Goal: Task Accomplishment & Management: Use online tool/utility

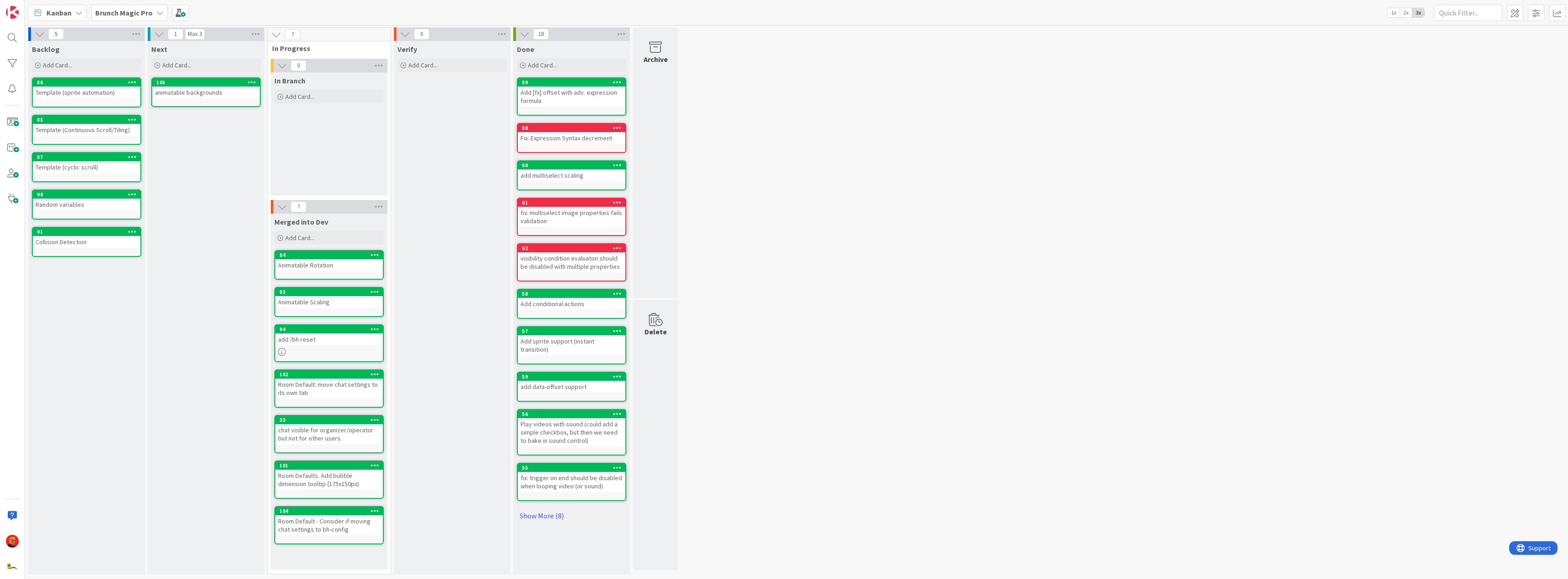
click at [148, 8] on b "Brunch Magic Pro" at bounding box center [124, 13] width 58 height 9
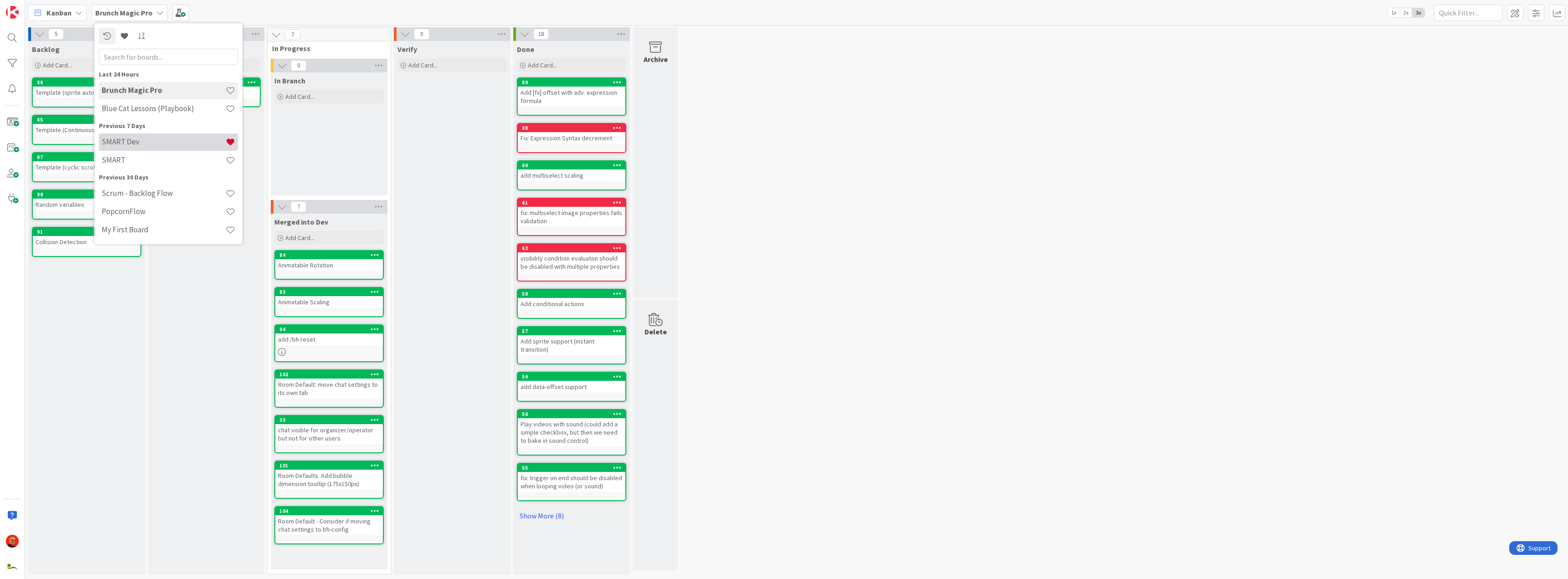
click at [156, 137] on div "SMART Dev" at bounding box center [168, 142] width 139 height 17
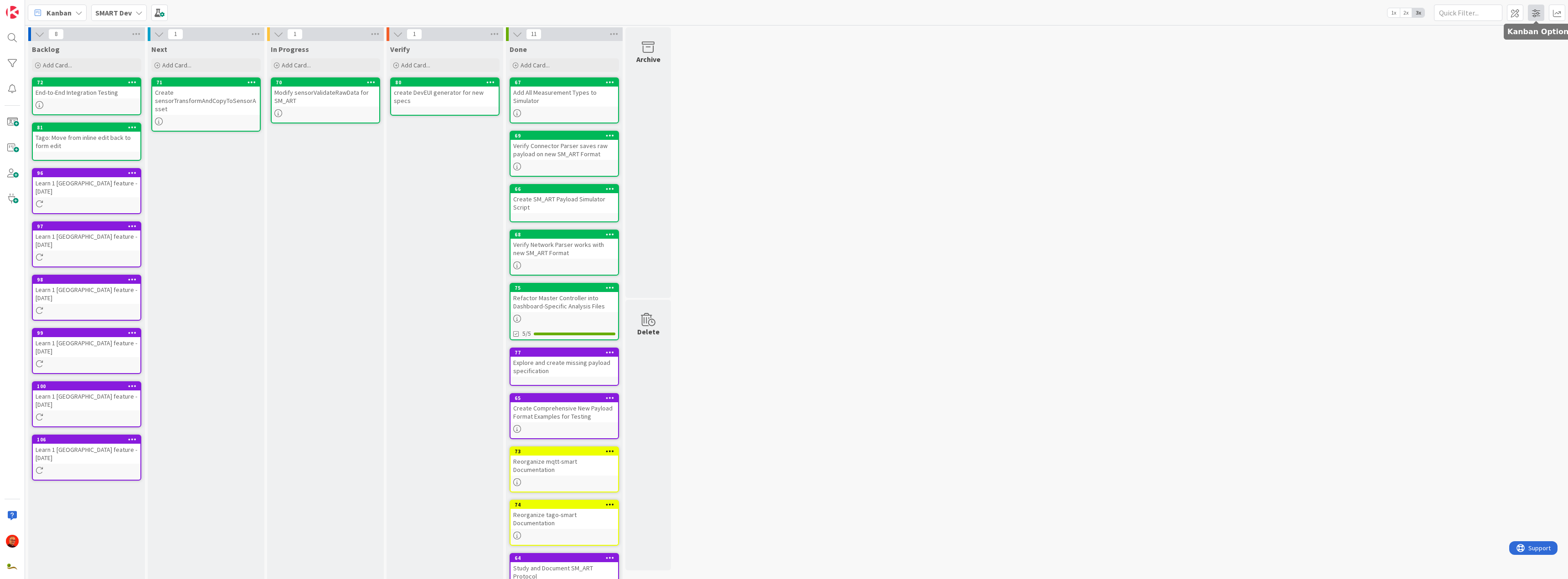
click at [1533, 11] on span at bounding box center [1535, 12] width 16 height 16
click at [1512, 6] on span at bounding box center [1514, 12] width 16 height 16
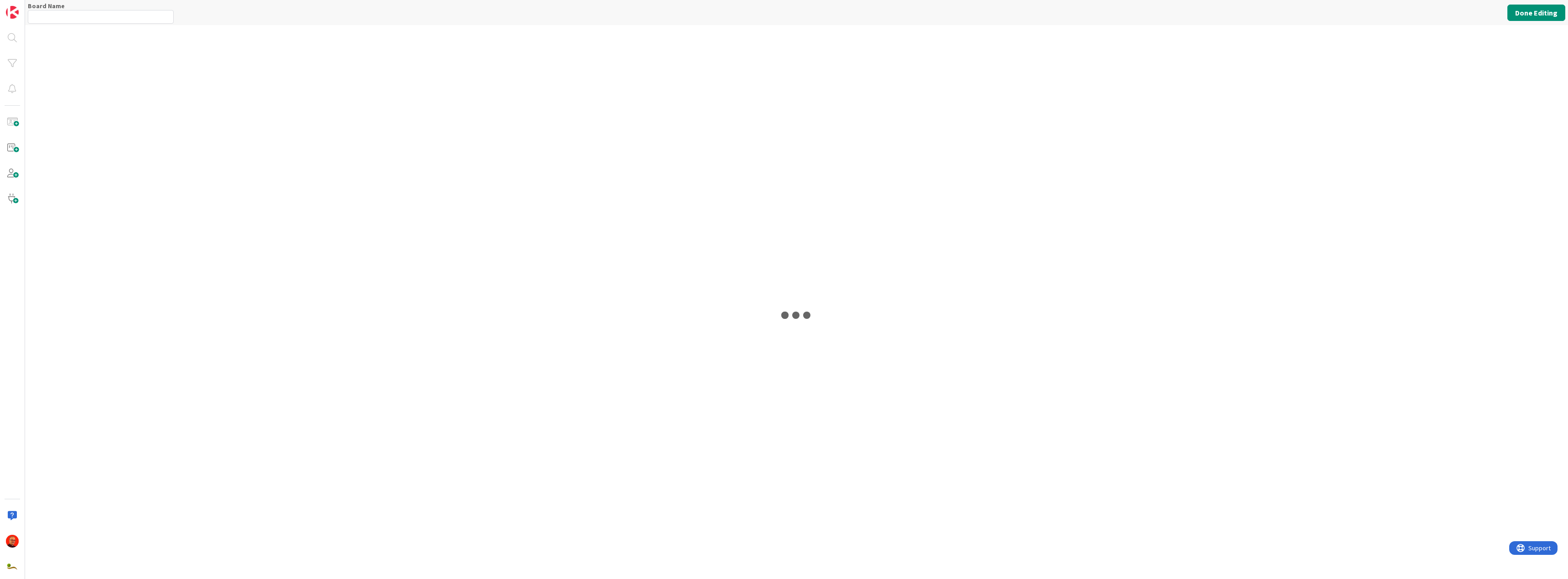
type input "SMART Dev"
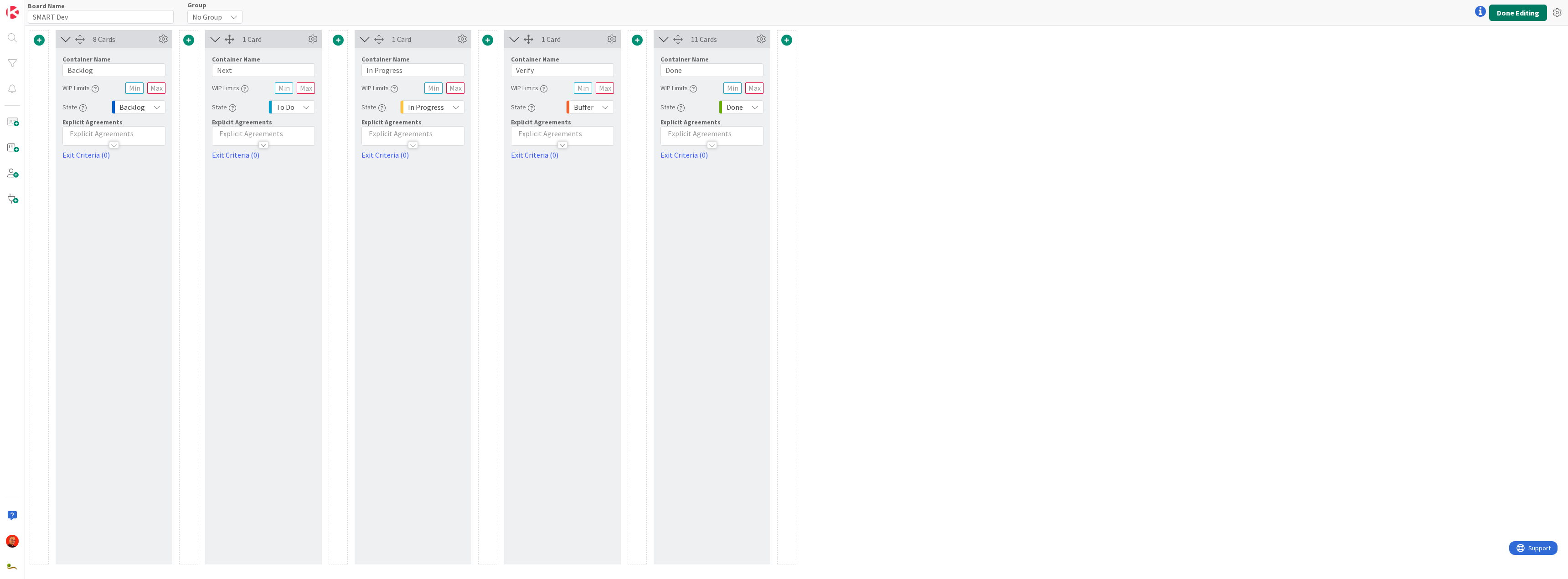
click at [1536, 8] on button "Done Editing" at bounding box center [1517, 12] width 58 height 16
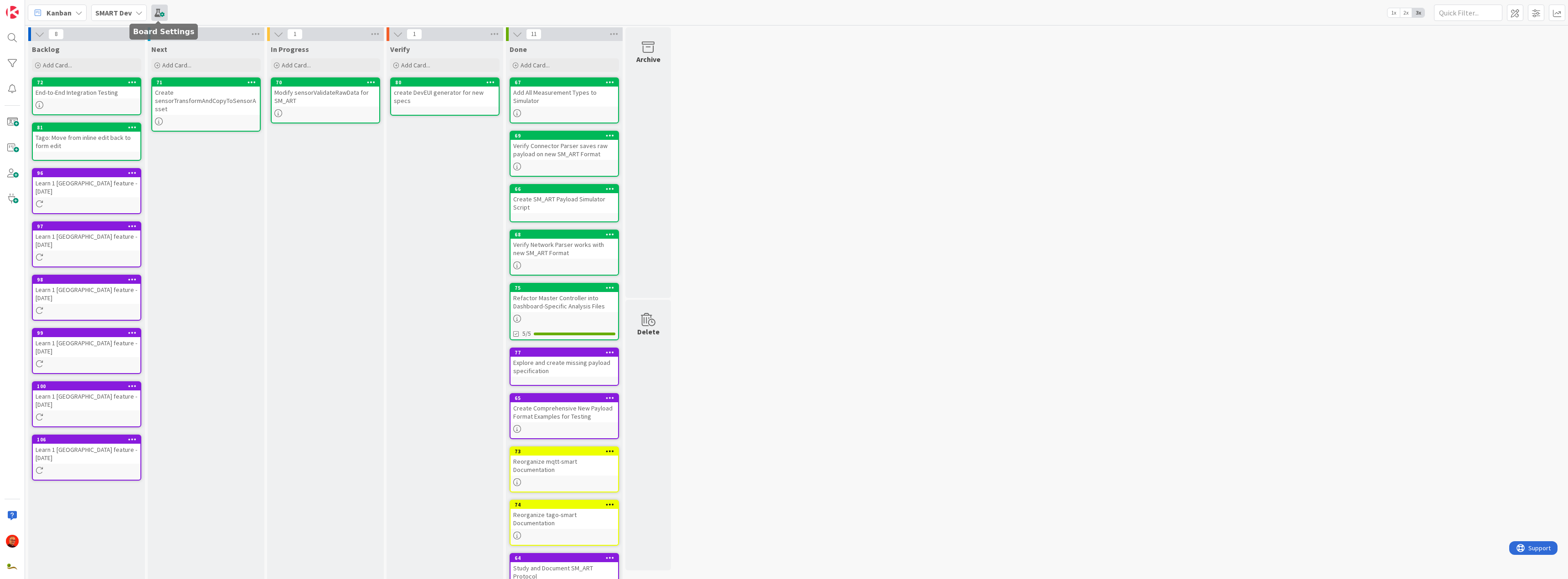
click at [160, 8] on span at bounding box center [158, 12] width 16 height 16
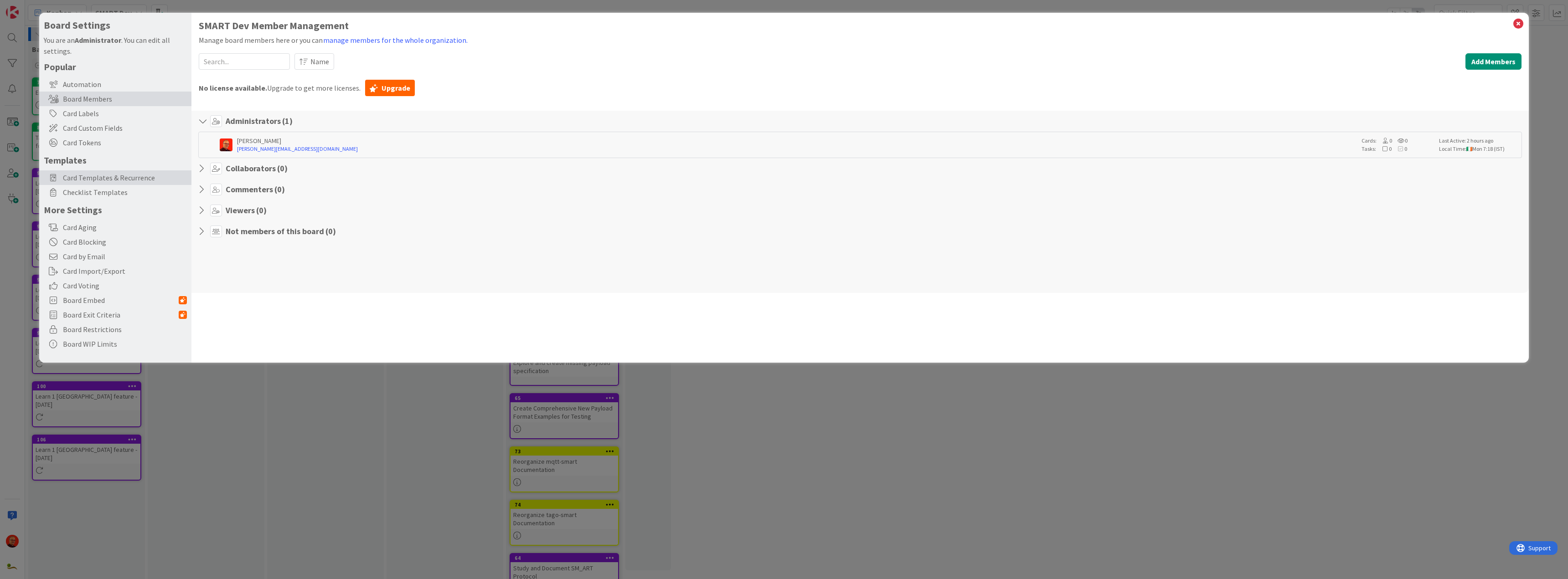
click at [104, 174] on span "Card Templates & Recurrence" at bounding box center [124, 178] width 124 height 11
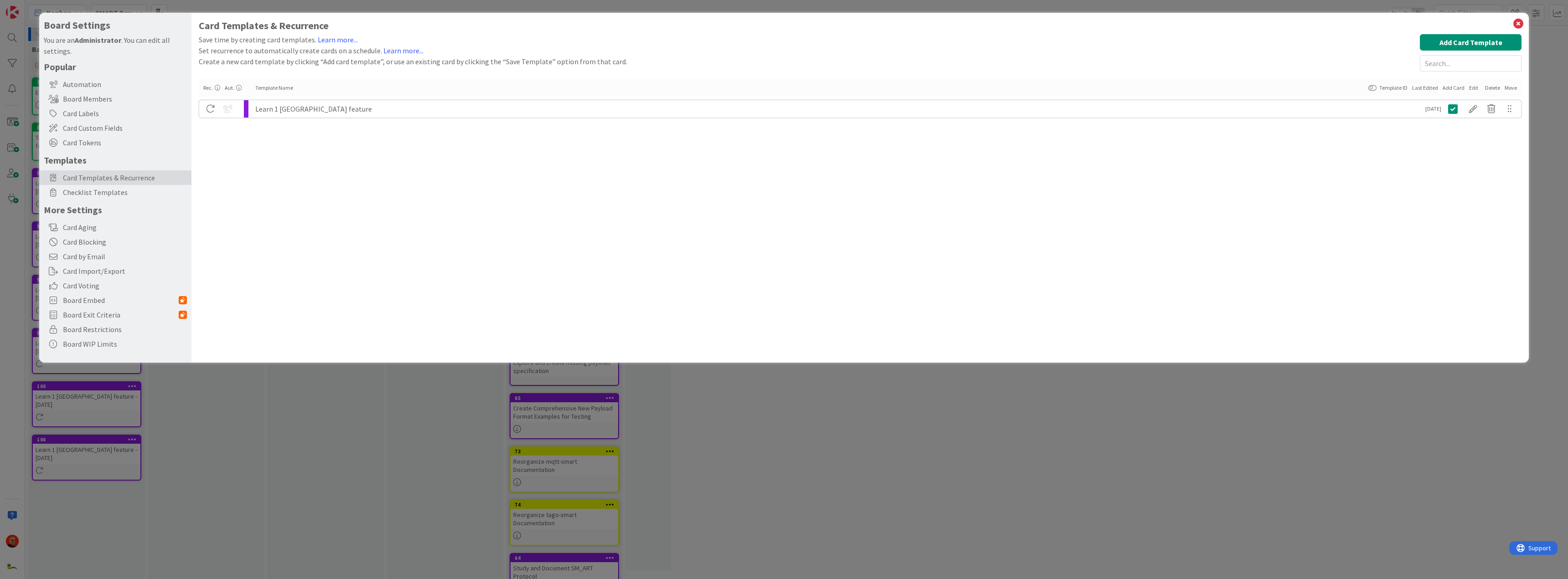
click at [209, 109] on div at bounding box center [210, 108] width 23 height 15
click at [1473, 109] on div at bounding box center [1473, 108] width 18 height 15
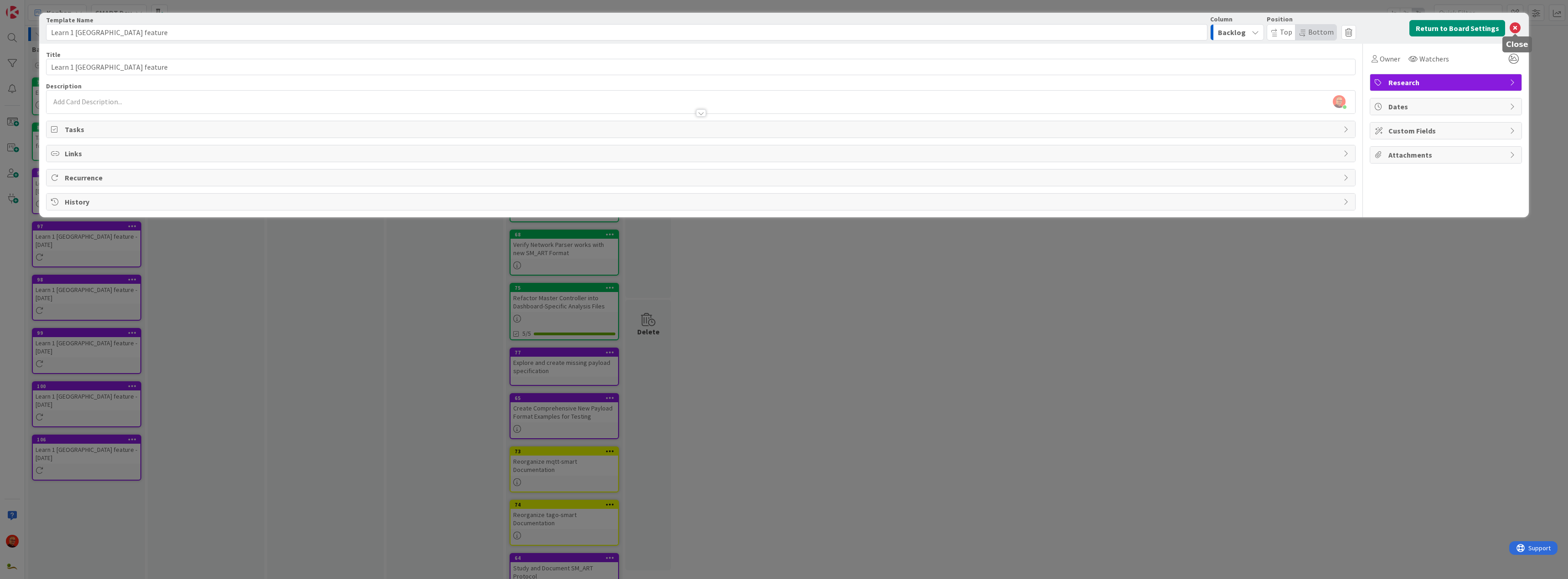
click at [1515, 27] on icon at bounding box center [1515, 28] width 11 height 11
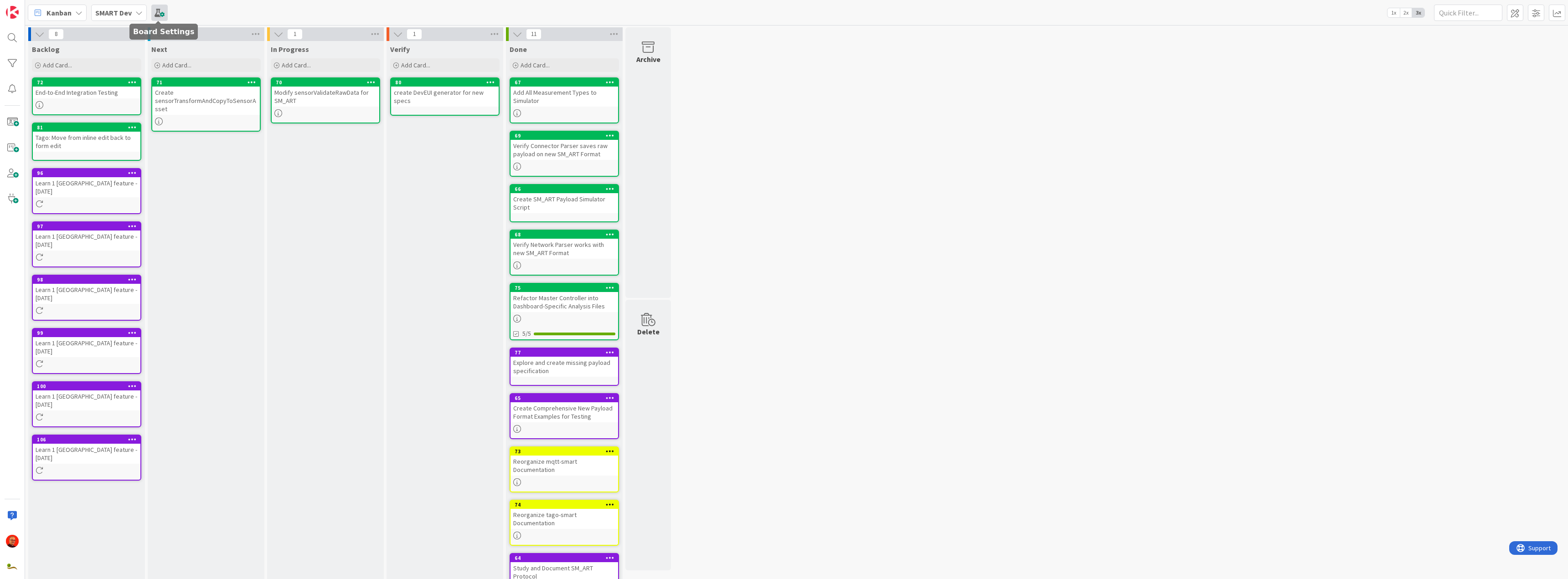
click at [159, 9] on span at bounding box center [158, 12] width 16 height 16
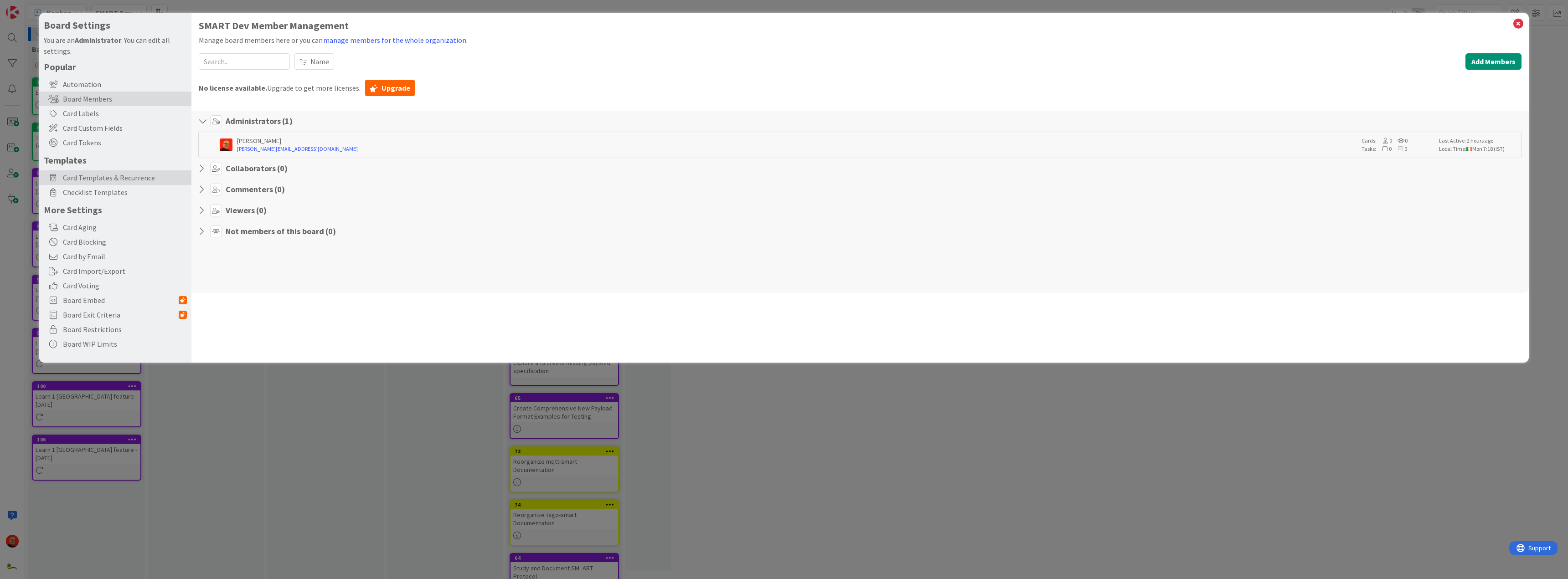
click at [104, 171] on div "Card Templates & Recurrence" at bounding box center [115, 177] width 152 height 14
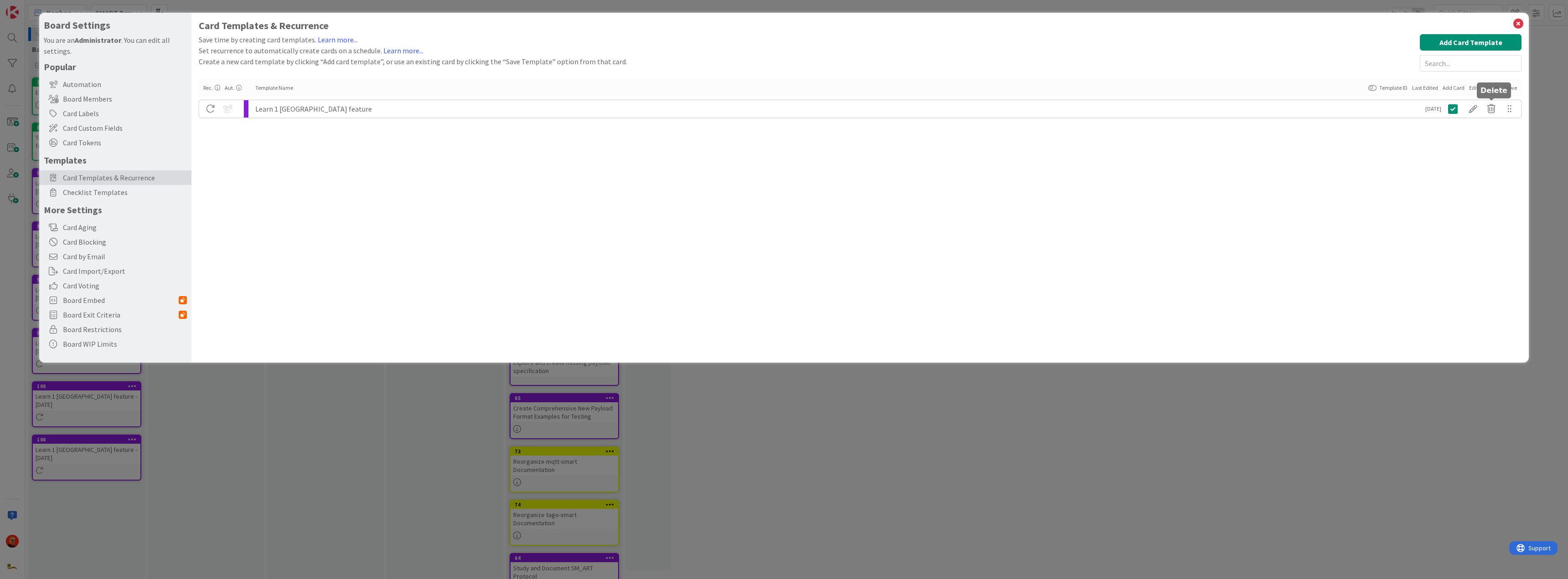
click at [1489, 107] on icon at bounding box center [1491, 108] width 18 height 15
click at [1409, 145] on button "Delete" at bounding box center [1408, 143] width 34 height 16
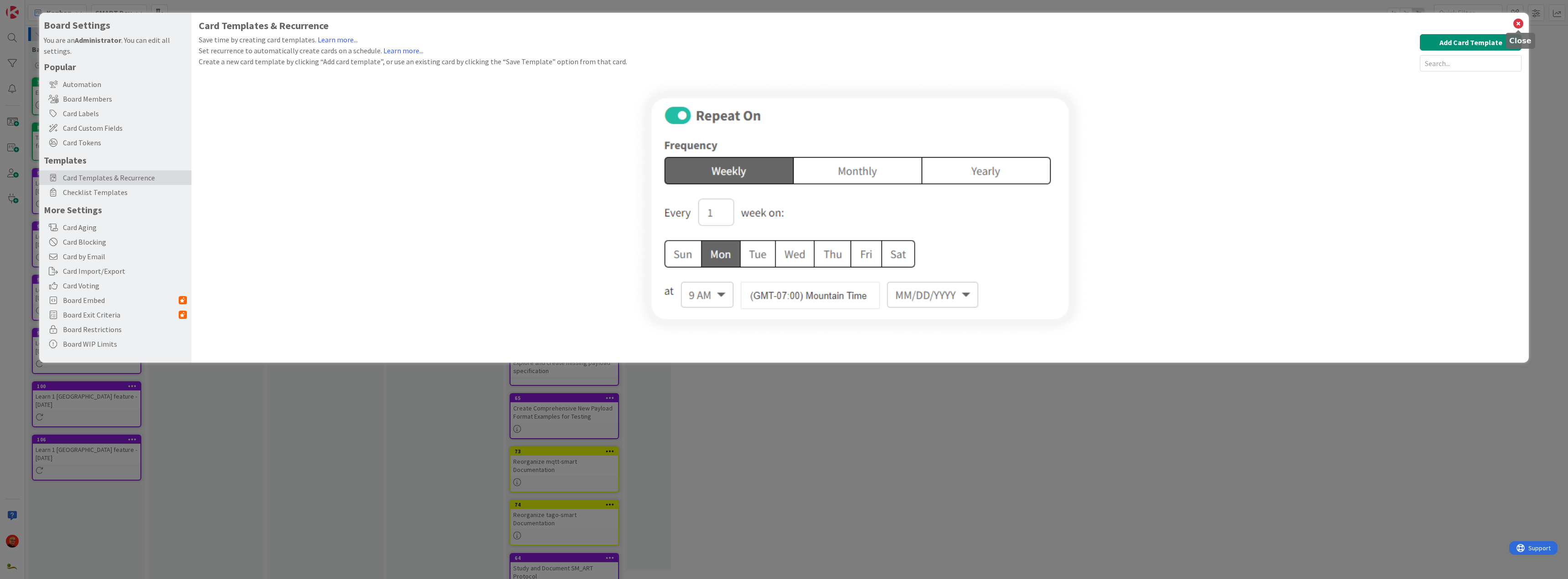
click at [1515, 23] on icon at bounding box center [1518, 24] width 12 height 13
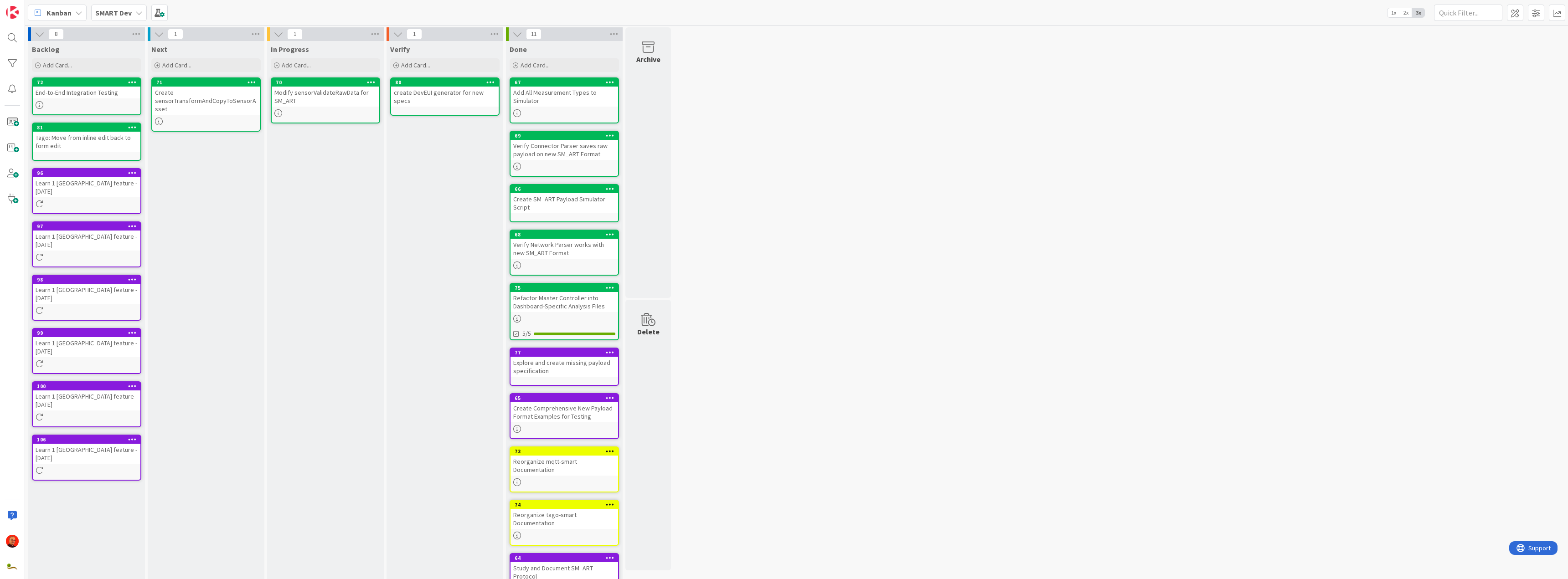
click at [134, 172] on icon at bounding box center [132, 173] width 8 height 7
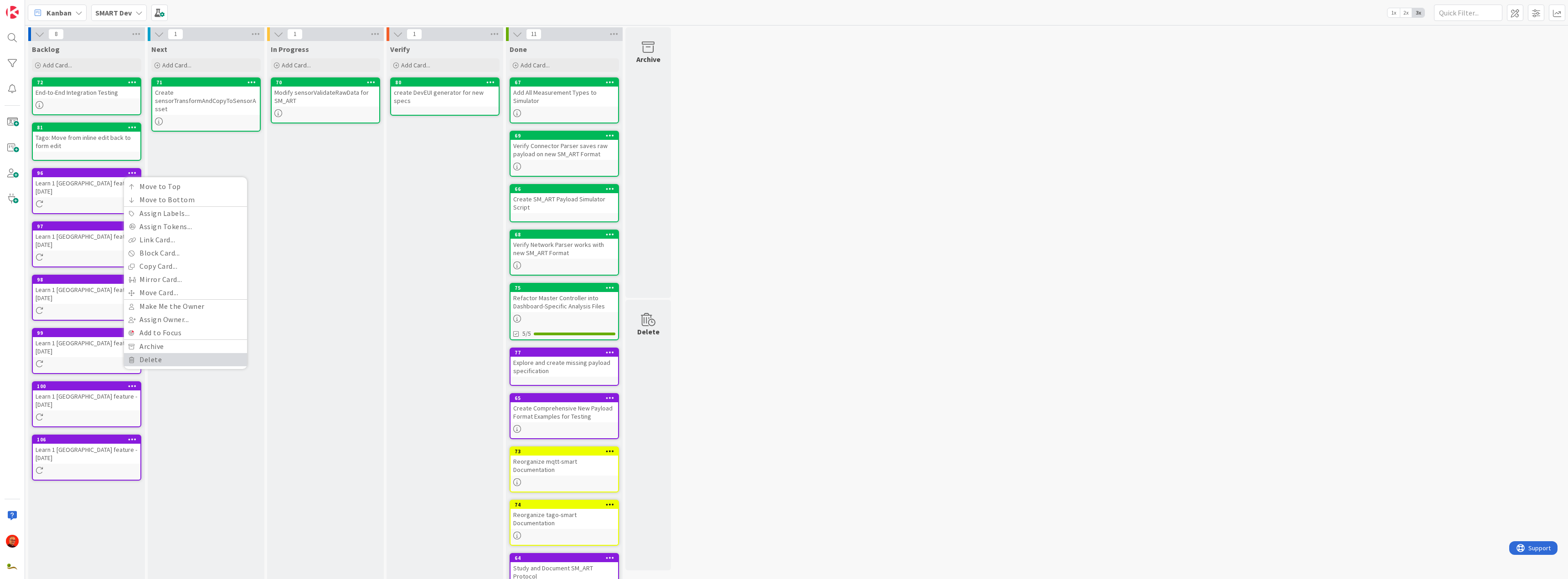
click at [159, 361] on link "Delete" at bounding box center [185, 360] width 124 height 13
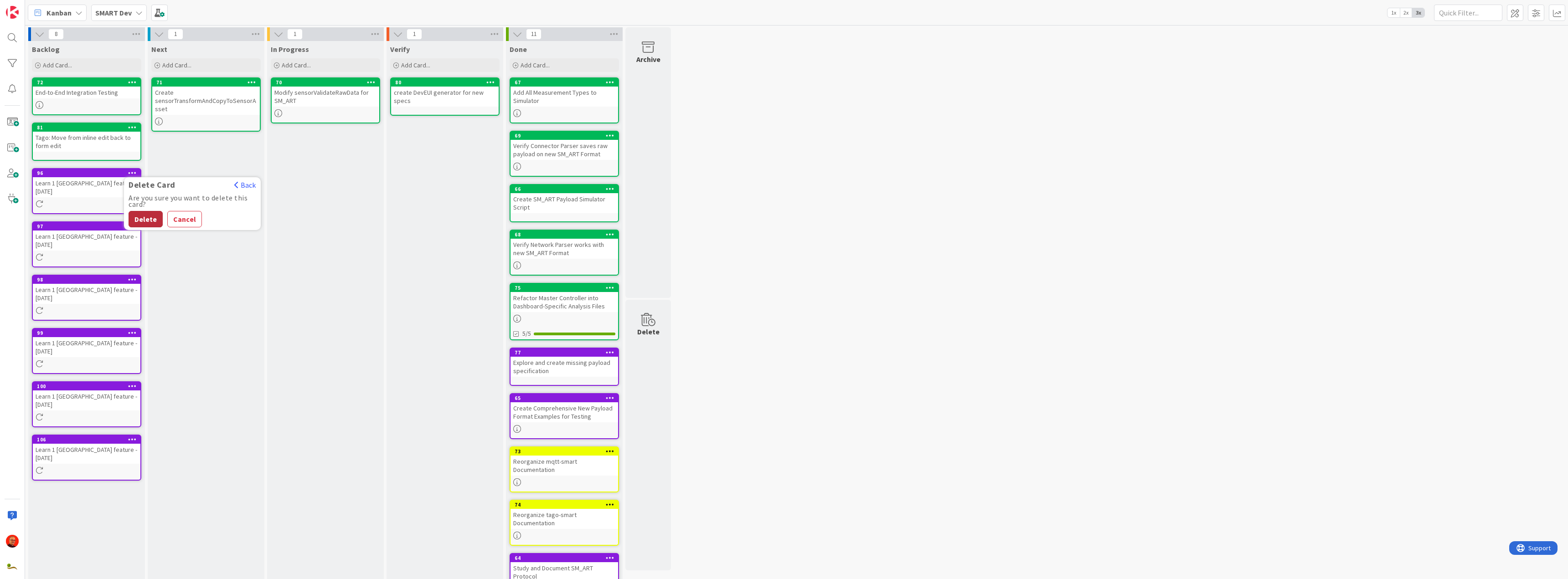
click at [140, 218] on button "Delete" at bounding box center [145, 219] width 34 height 16
click at [131, 172] on icon at bounding box center [132, 173] width 8 height 7
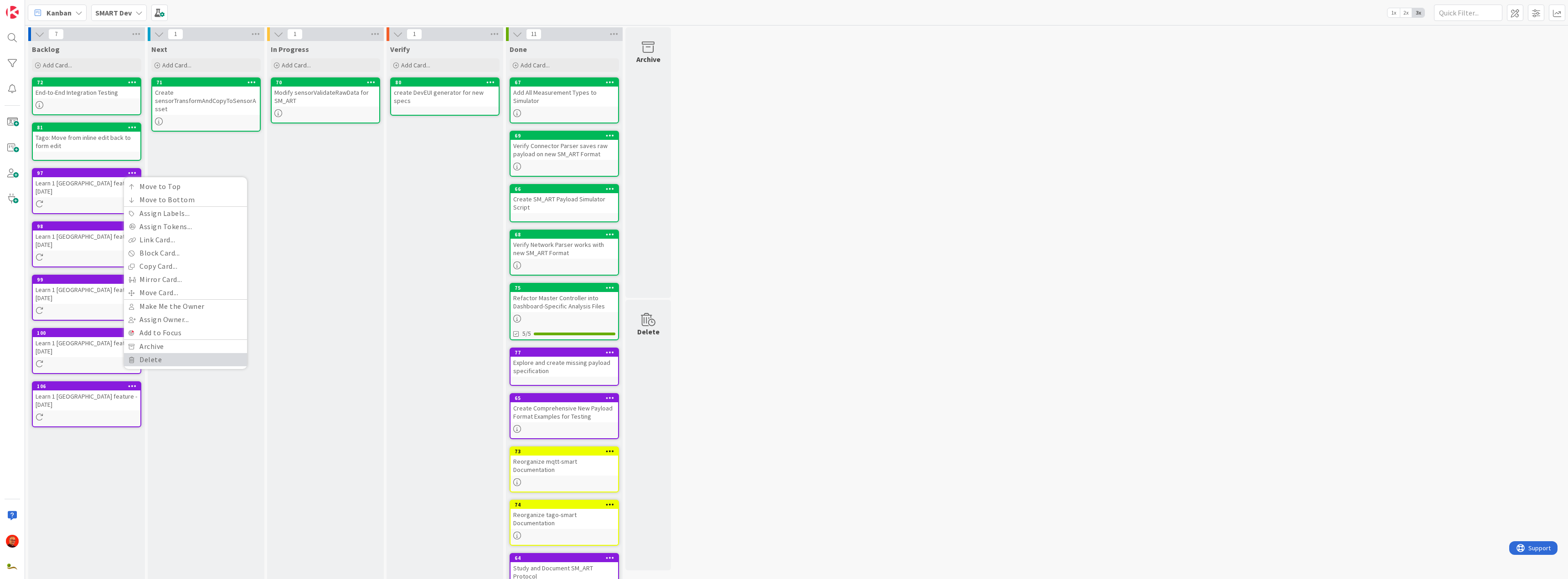
click at [146, 356] on link "Delete" at bounding box center [185, 360] width 124 height 13
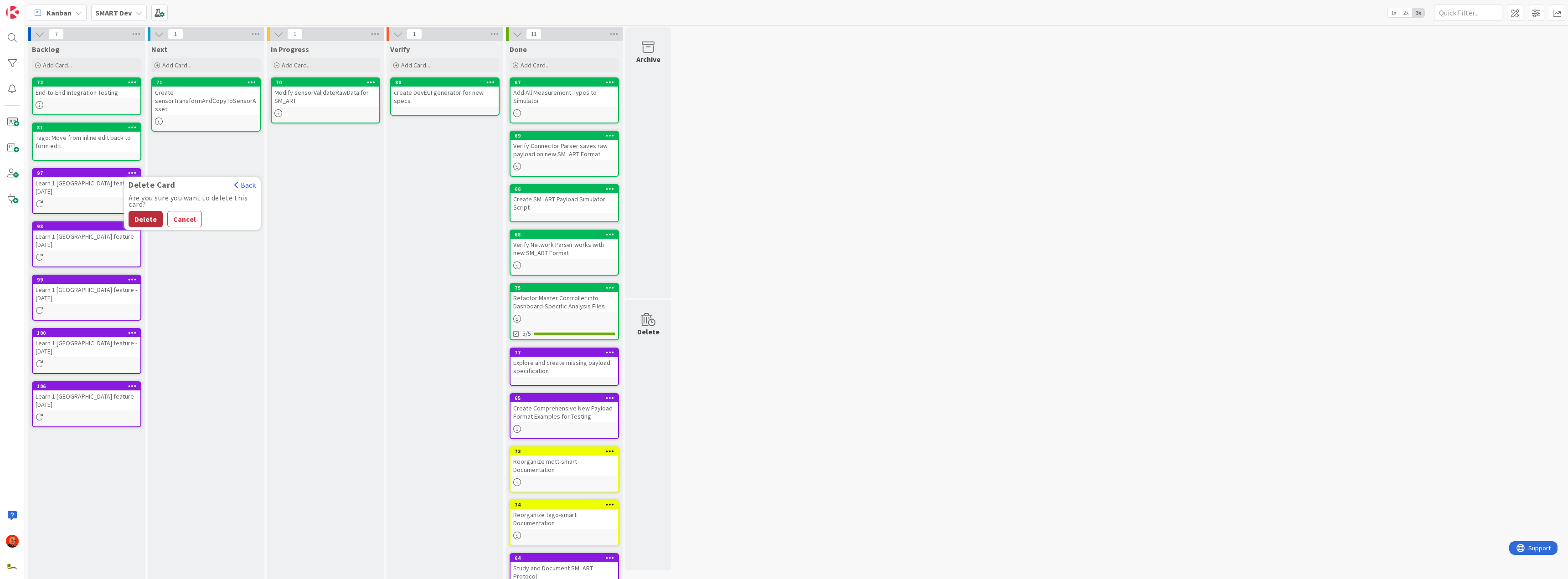
click at [142, 217] on button "Delete" at bounding box center [145, 219] width 34 height 16
click at [131, 172] on icon at bounding box center [132, 173] width 8 height 7
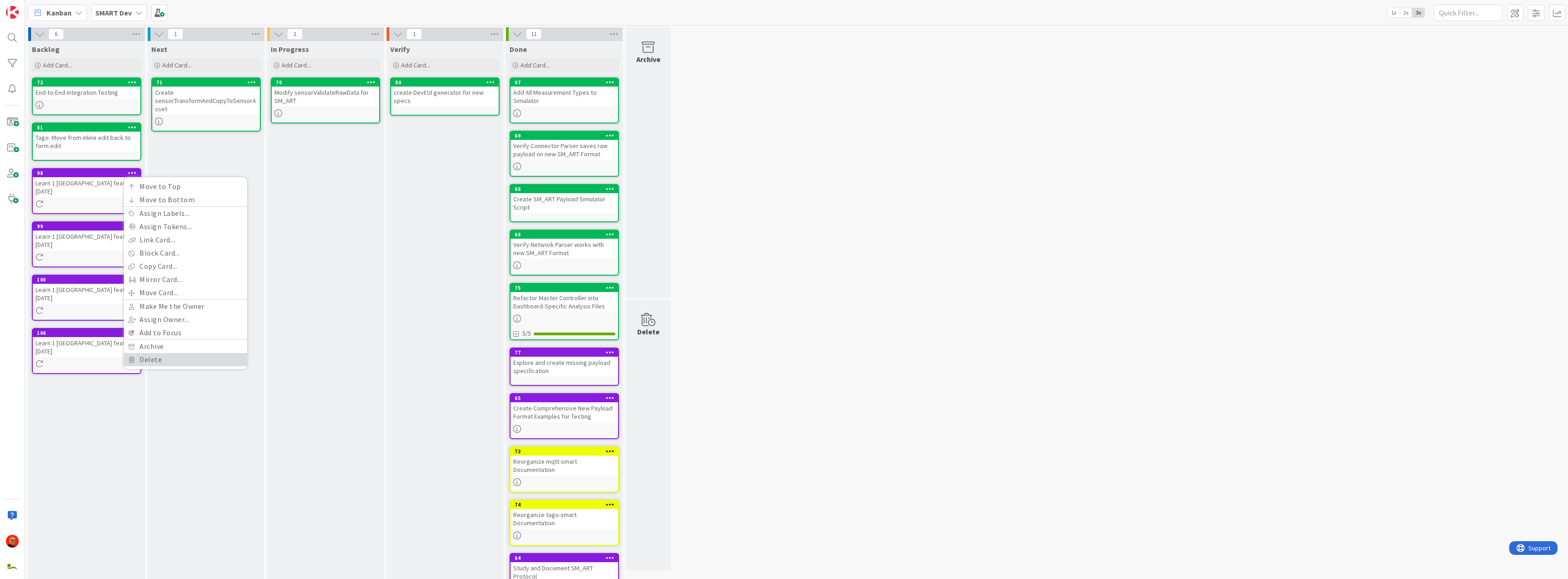
click at [156, 359] on link "Delete" at bounding box center [185, 360] width 124 height 13
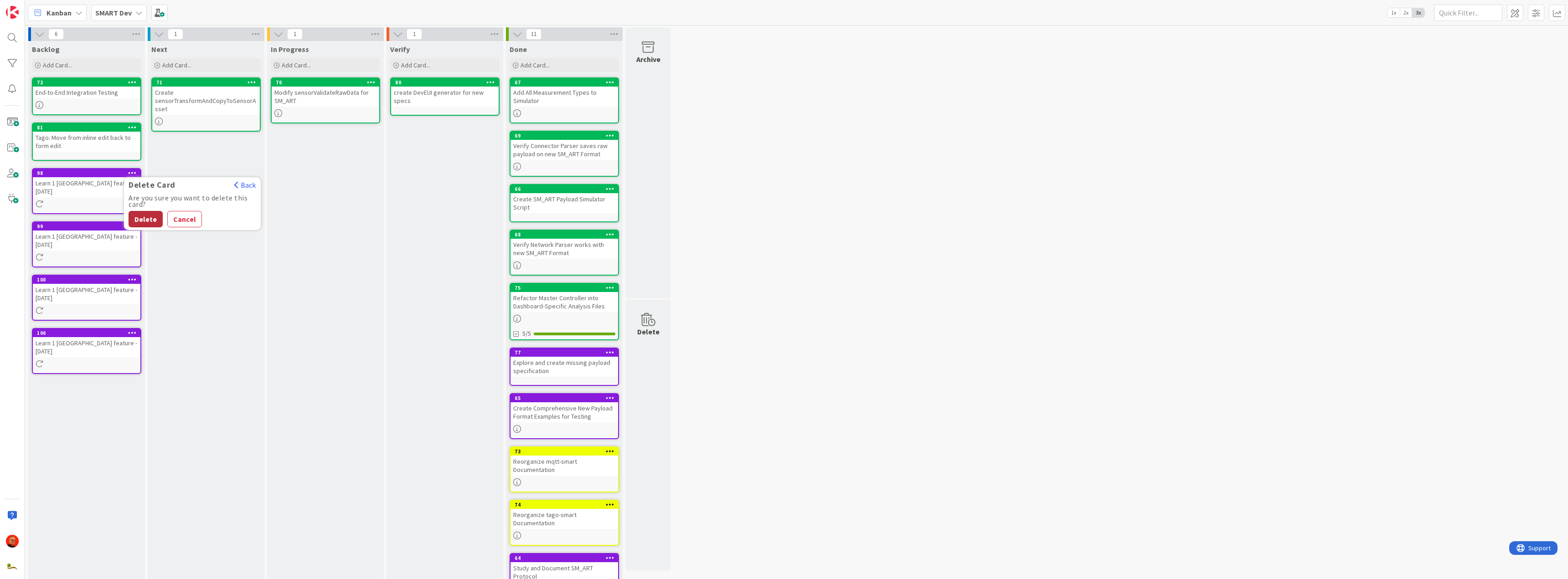
click at [156, 218] on button "Delete" at bounding box center [145, 219] width 34 height 16
click at [131, 172] on icon at bounding box center [132, 173] width 8 height 7
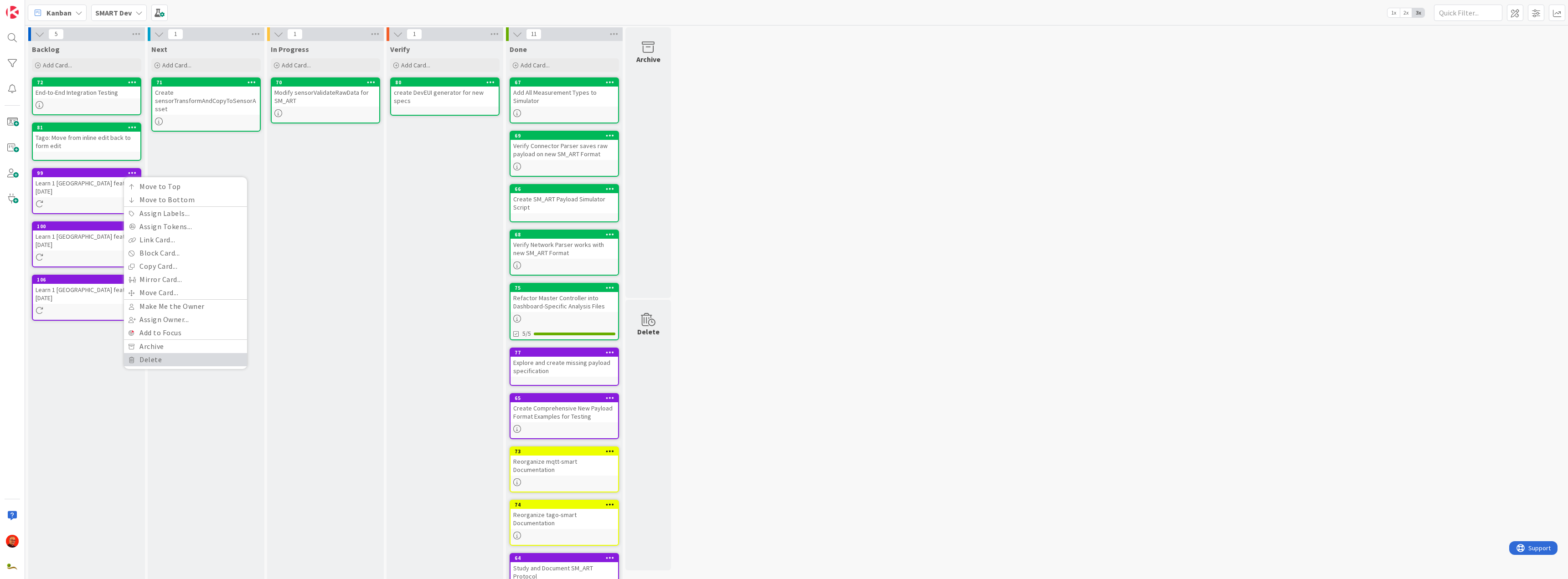
click at [156, 362] on link "Delete" at bounding box center [185, 360] width 124 height 13
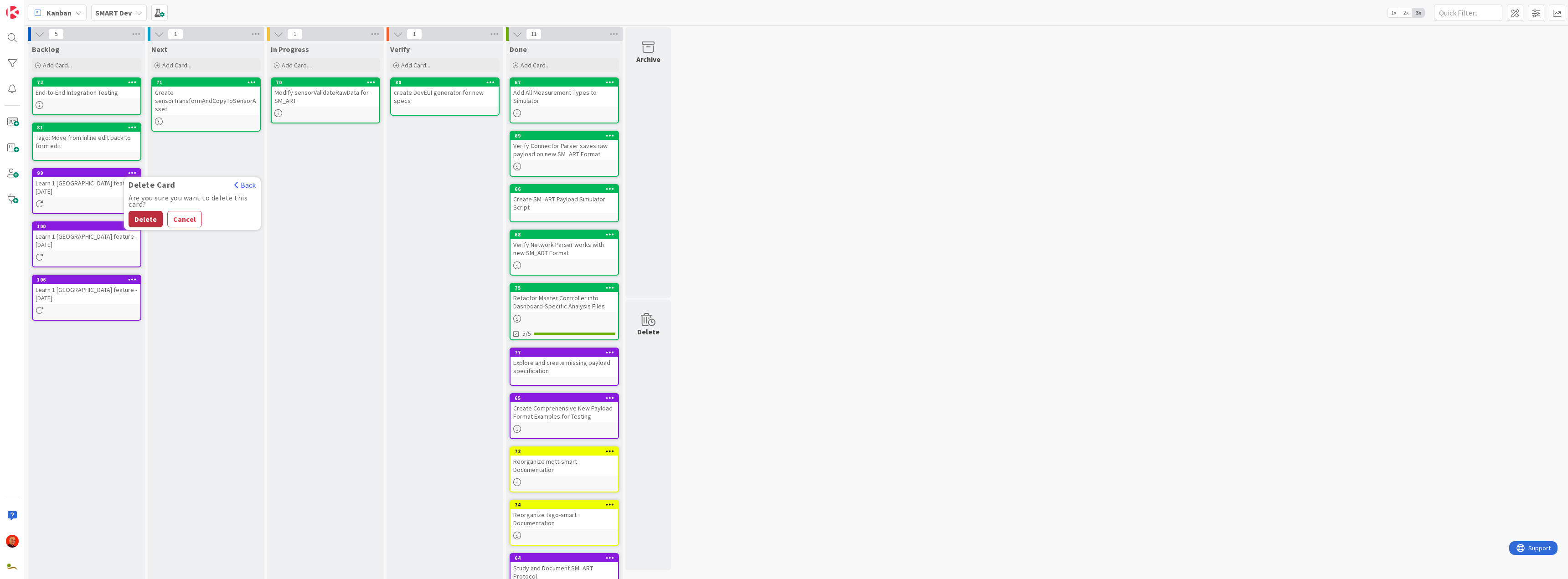
click at [144, 217] on button "Delete" at bounding box center [145, 219] width 34 height 16
click at [130, 173] on icon at bounding box center [132, 173] width 8 height 7
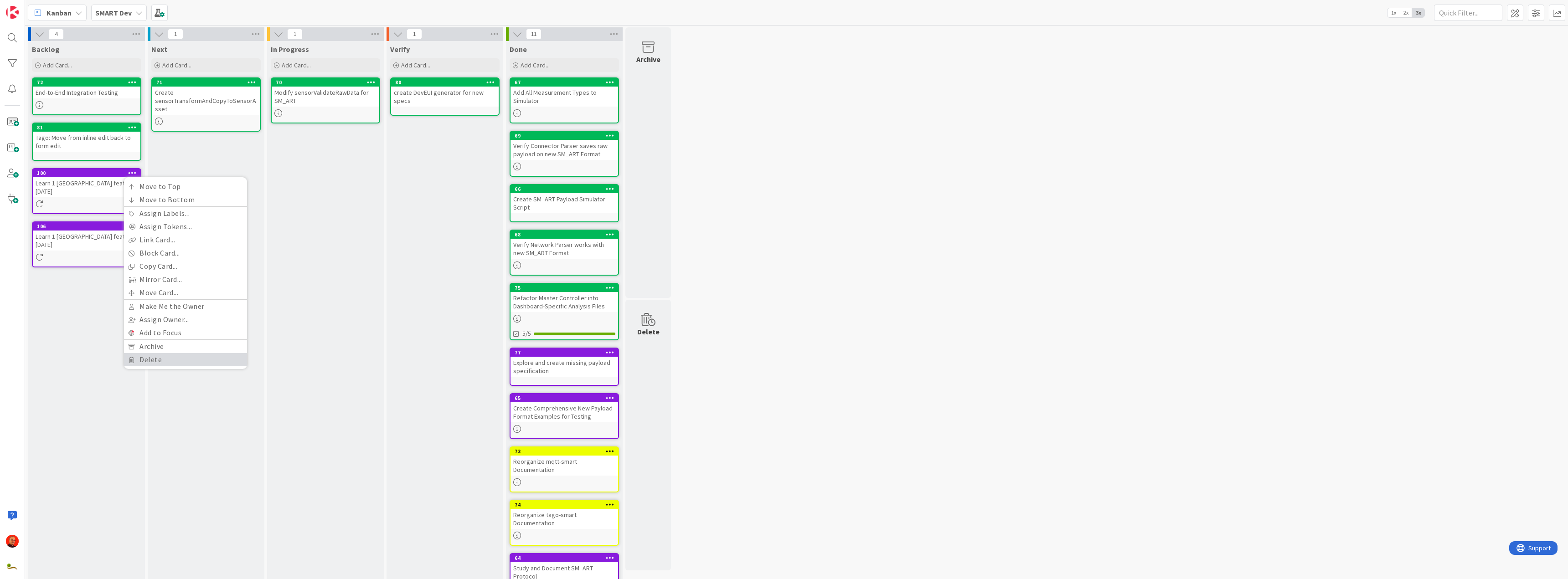
click at [146, 356] on link "Delete" at bounding box center [185, 360] width 124 height 13
click at [139, 220] on button "Delete" at bounding box center [145, 219] width 34 height 16
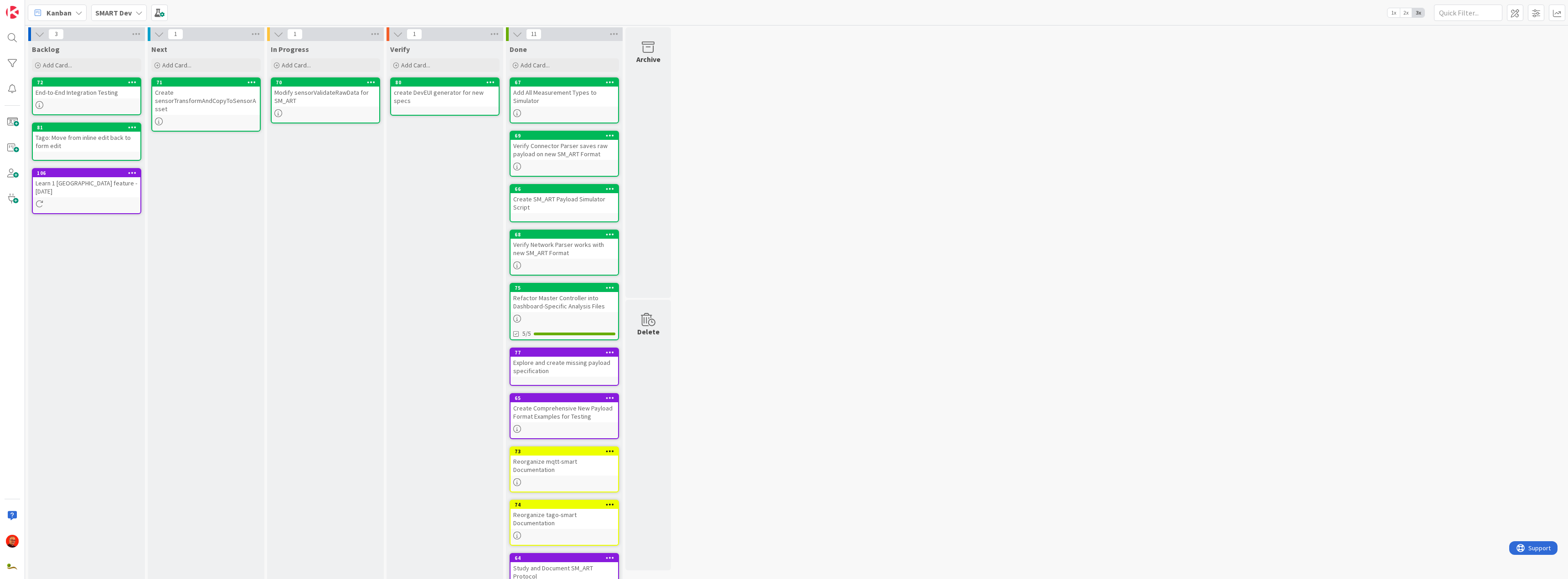
click at [135, 172] on icon at bounding box center [132, 173] width 8 height 7
click at [153, 356] on link "Delete" at bounding box center [185, 360] width 124 height 13
click at [140, 219] on button "Delete" at bounding box center [145, 219] width 34 height 16
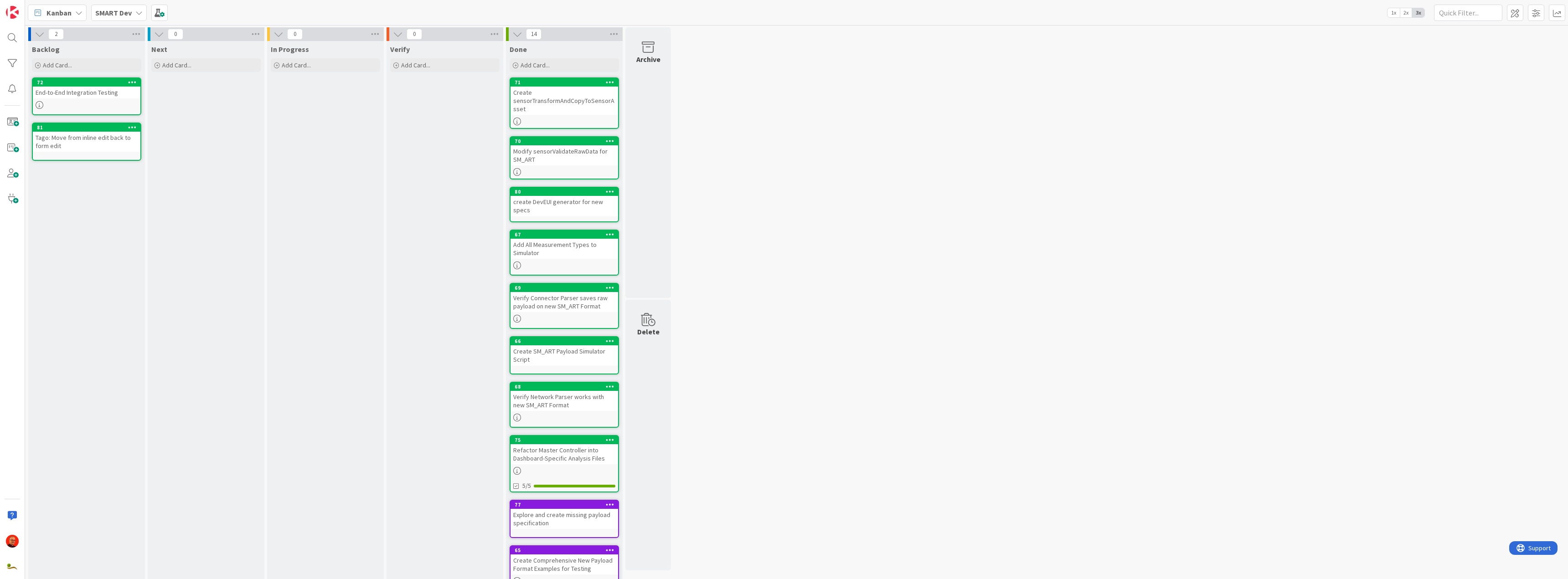
click at [40, 105] on icon at bounding box center [40, 105] width 8 height 8
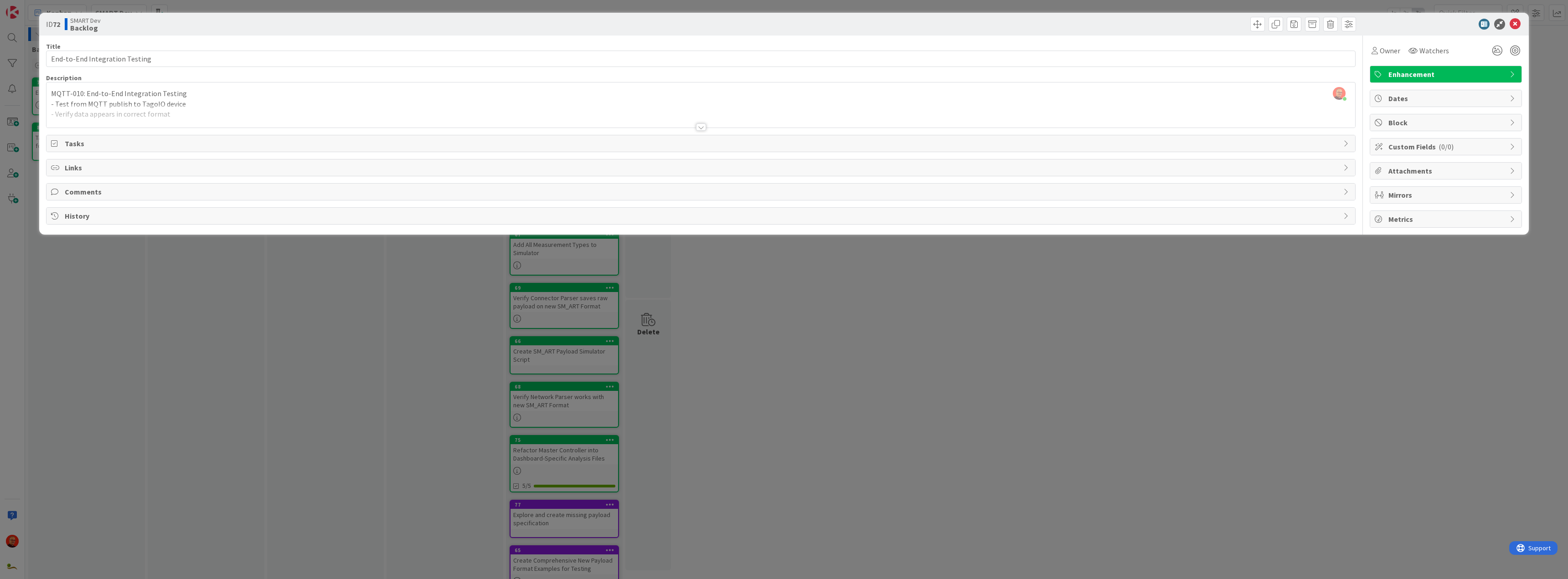
click at [704, 126] on div at bounding box center [701, 127] width 10 height 8
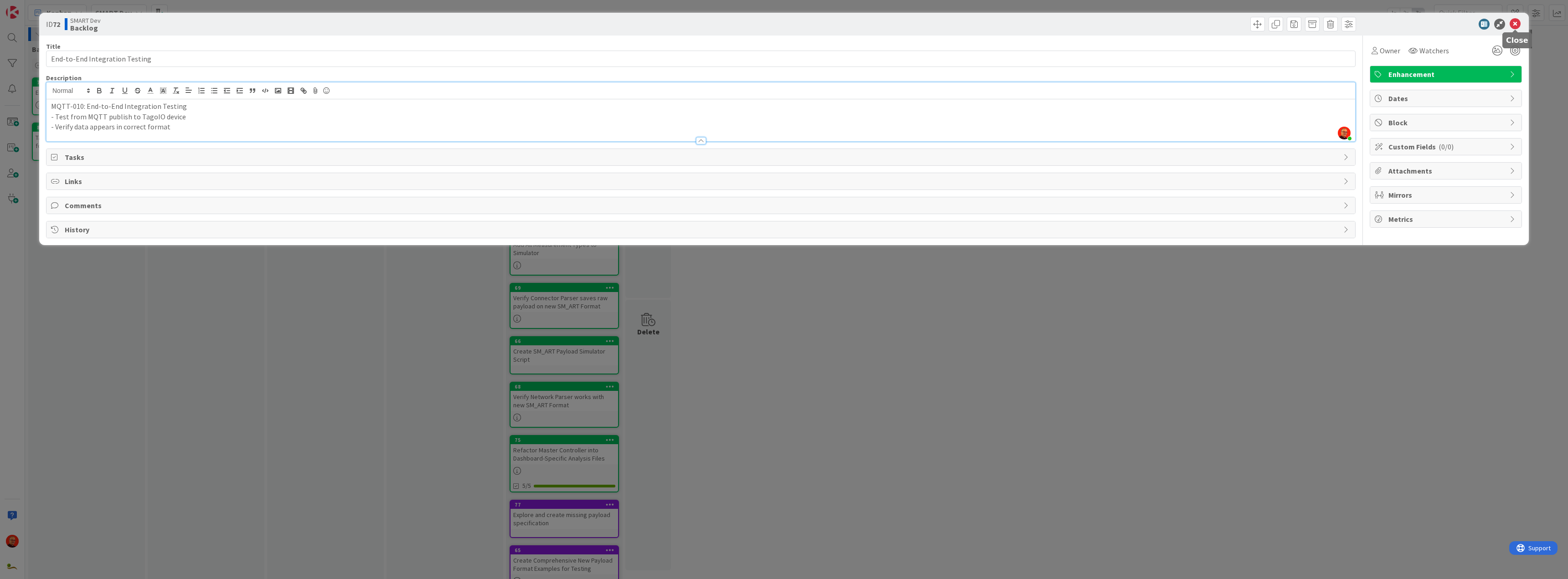
click at [1519, 22] on icon at bounding box center [1515, 25] width 11 height 11
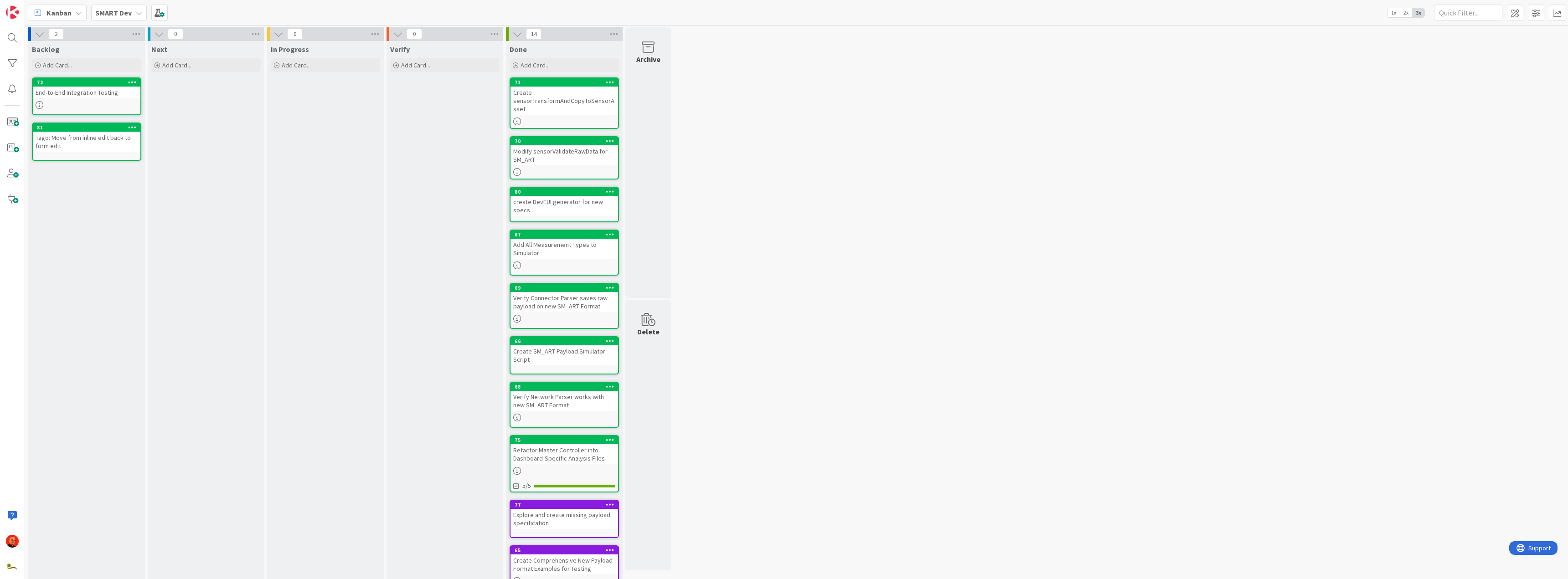
click at [133, 80] on icon at bounding box center [132, 82] width 8 height 7
click at [140, 273] on link "Delete" at bounding box center [185, 269] width 124 height 13
click at [144, 129] on button "Delete" at bounding box center [145, 128] width 34 height 16
click at [62, 58] on div "Add Card..." at bounding box center [87, 65] width 109 height 14
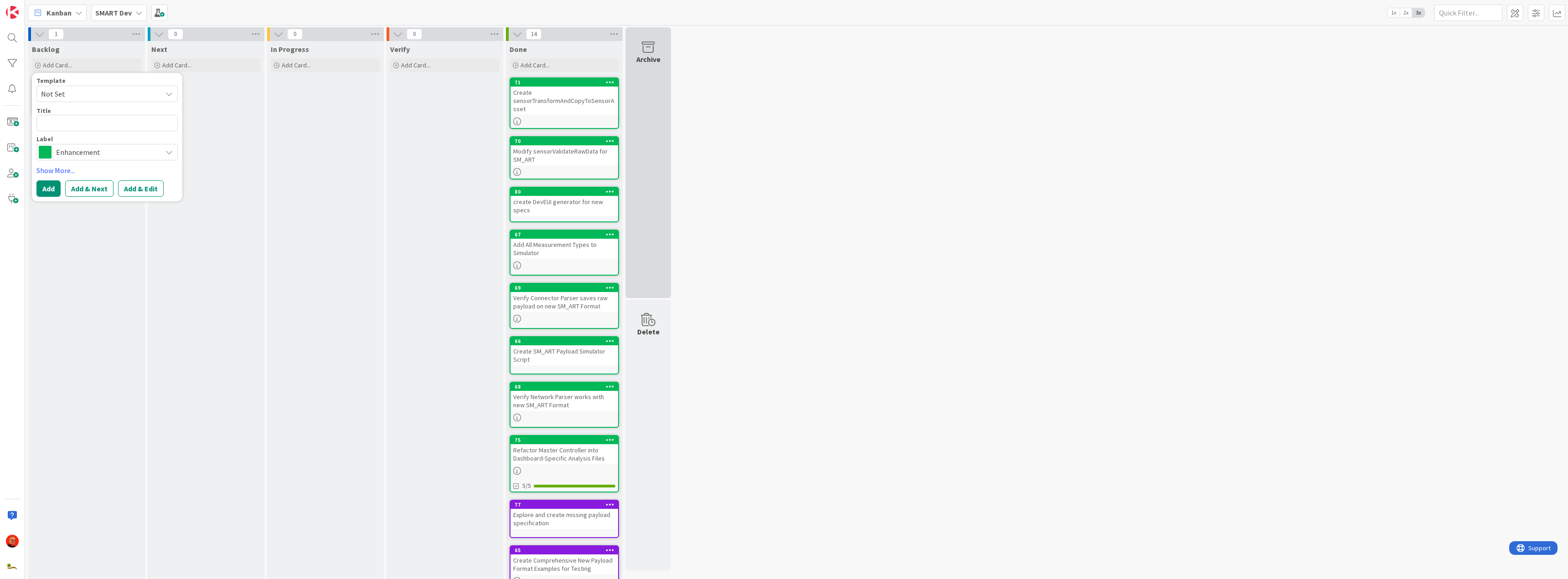
type textarea "x"
type textarea "I"
type textarea "x"
type textarea "In"
type textarea "x"
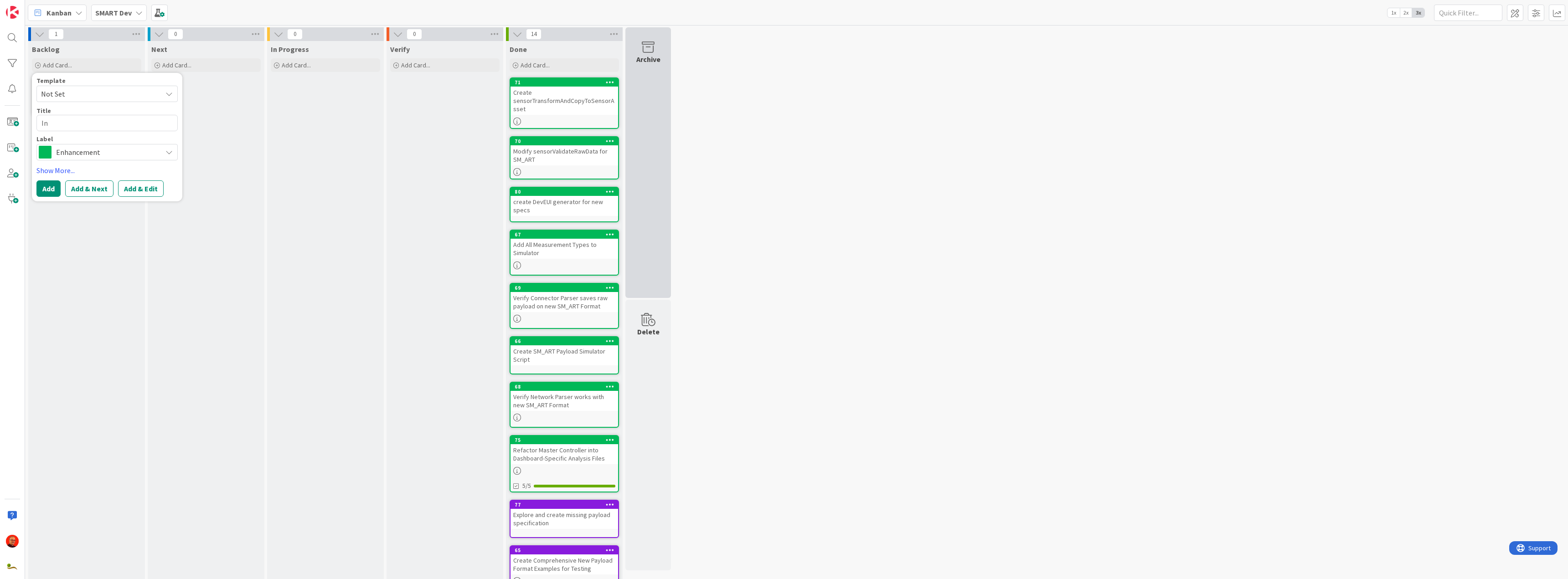
type textarea "Ins"
type textarea "x"
type textarea "Inse"
type textarea "x"
type textarea "Insee"
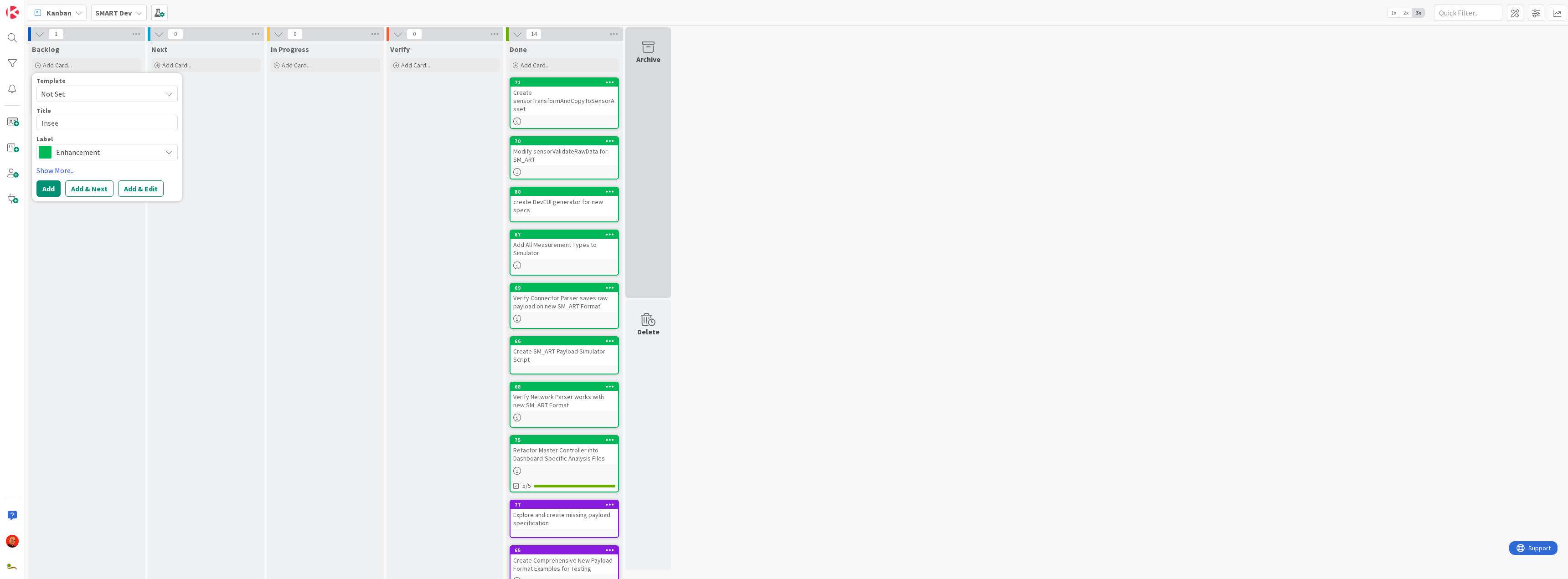
type textarea "x"
type textarea "Inseerr"
type textarea "x"
type textarea "Inseerrt"
type textarea "x"
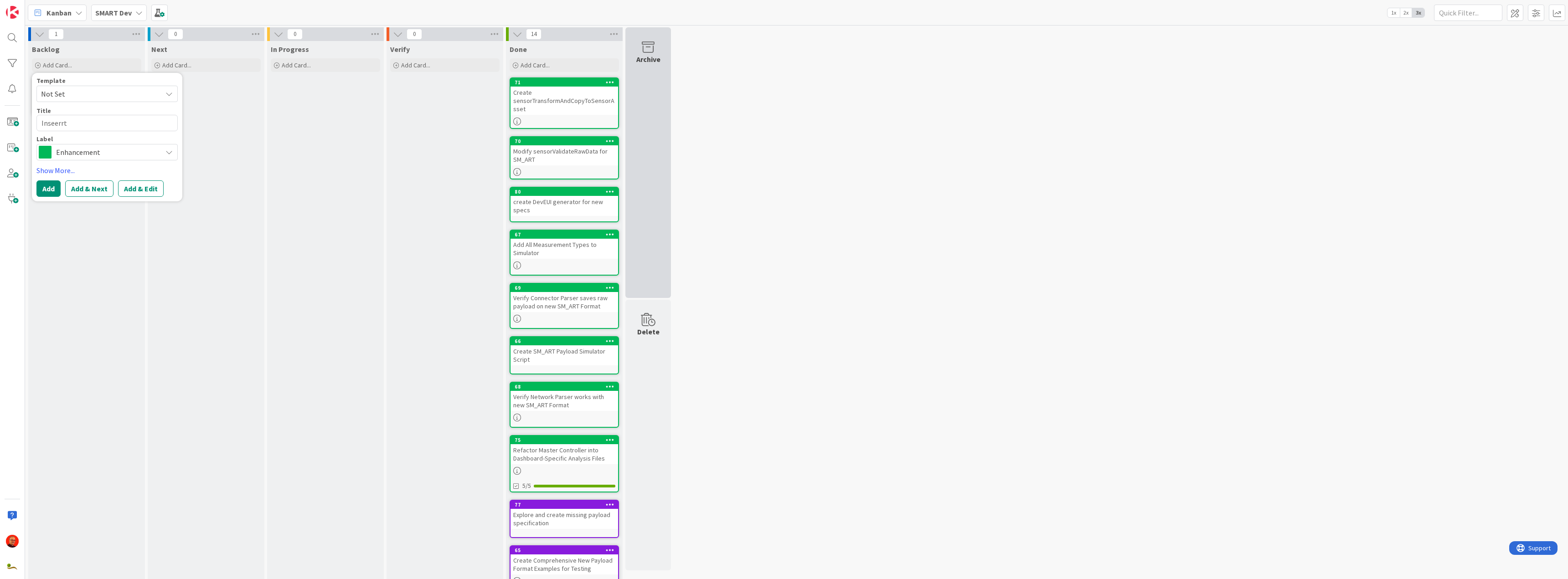
type textarea "Inseerr"
type textarea "x"
type textarea "Inseer"
type textarea "x"
type textarea "Insee"
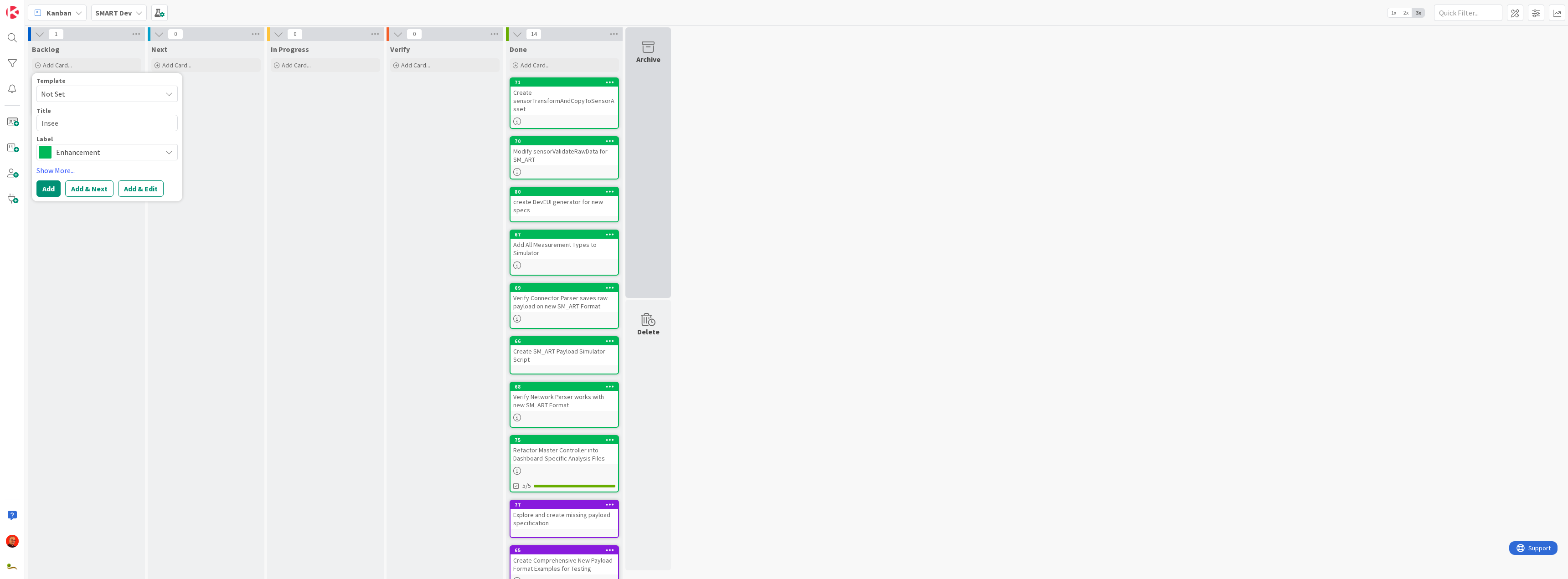
type textarea "x"
type textarea "Inse"
type textarea "x"
type textarea "Inser"
type textarea "x"
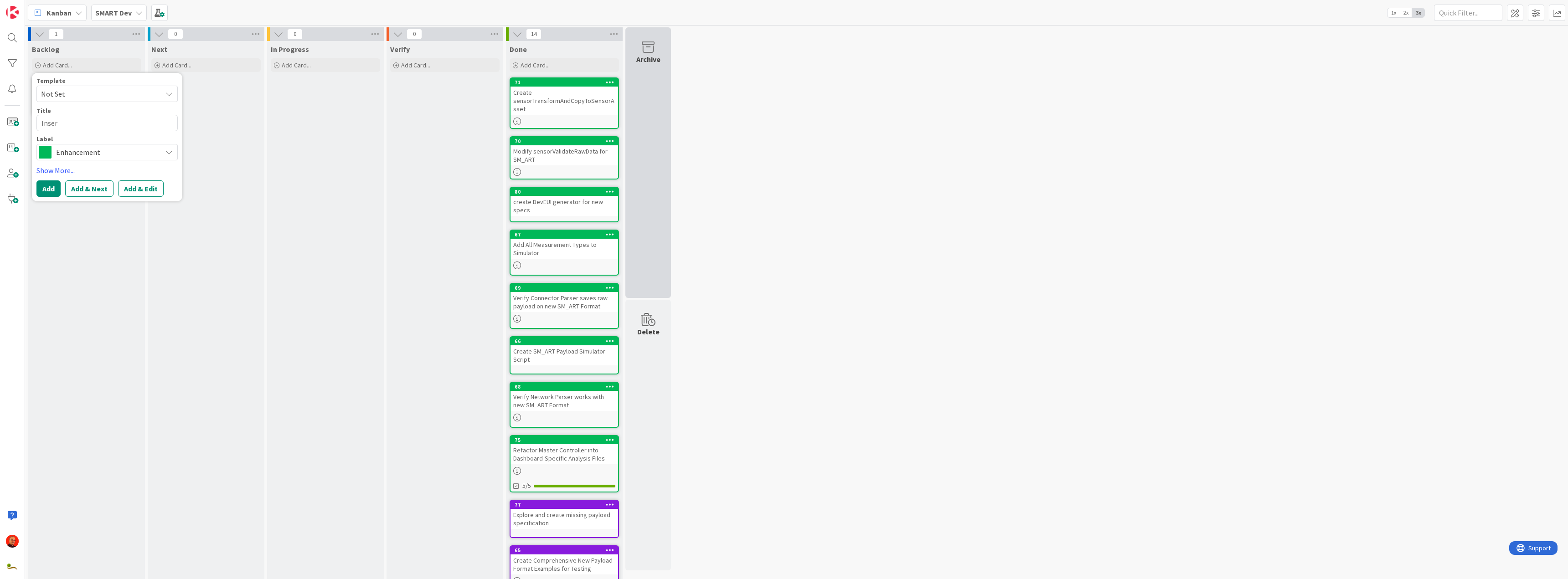
type textarea "Insert"
type textarea "x"
type textarea "Insert"
type textarea "x"
type textarea "Insert G"
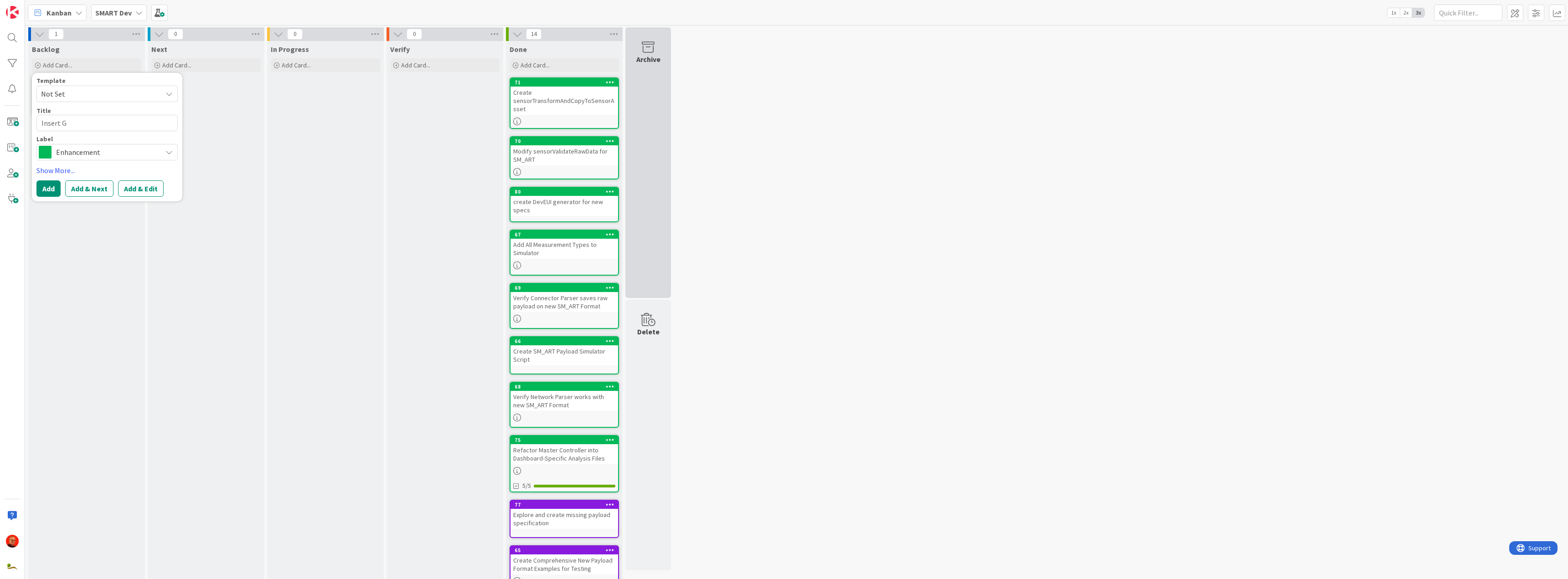
type textarea "x"
type textarea "Insert Ge"
type textarea "x"
type textarea "Insert Geo"
type textarea "x"
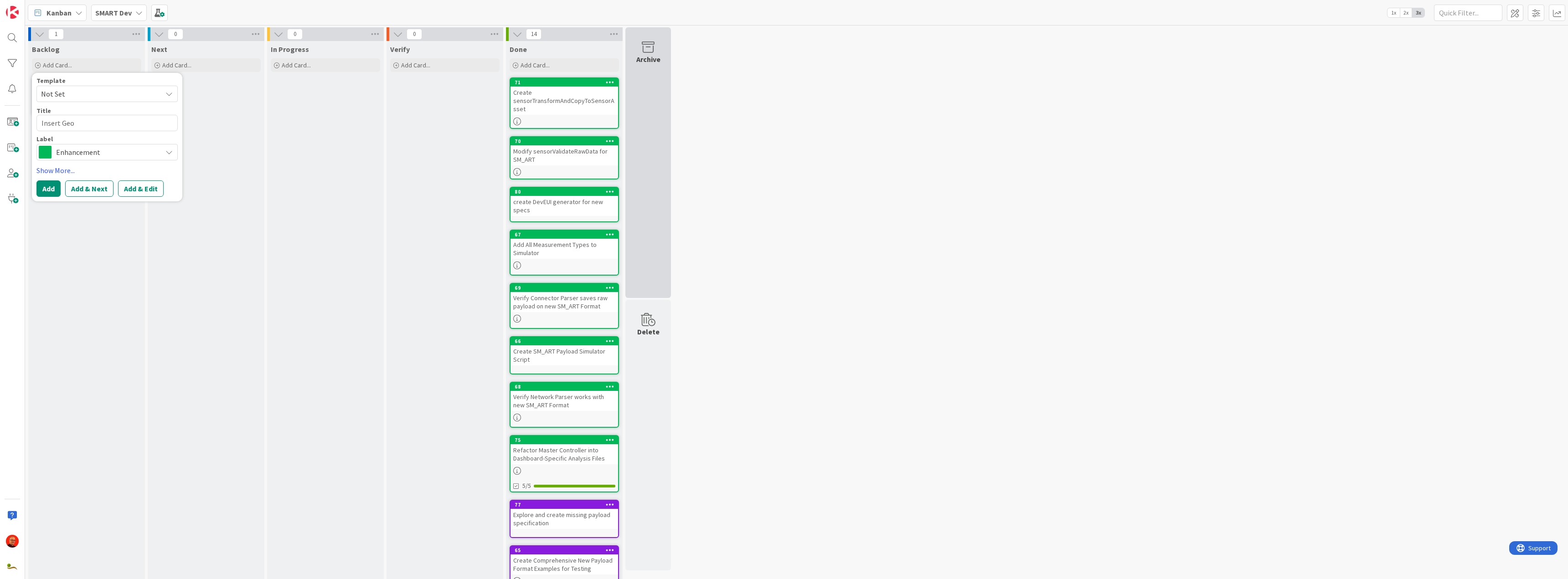
type textarea "Insert Geom"
type textarea "x"
type textarea "Insert Geome"
type textarea "x"
type textarea "Insert Geomet"
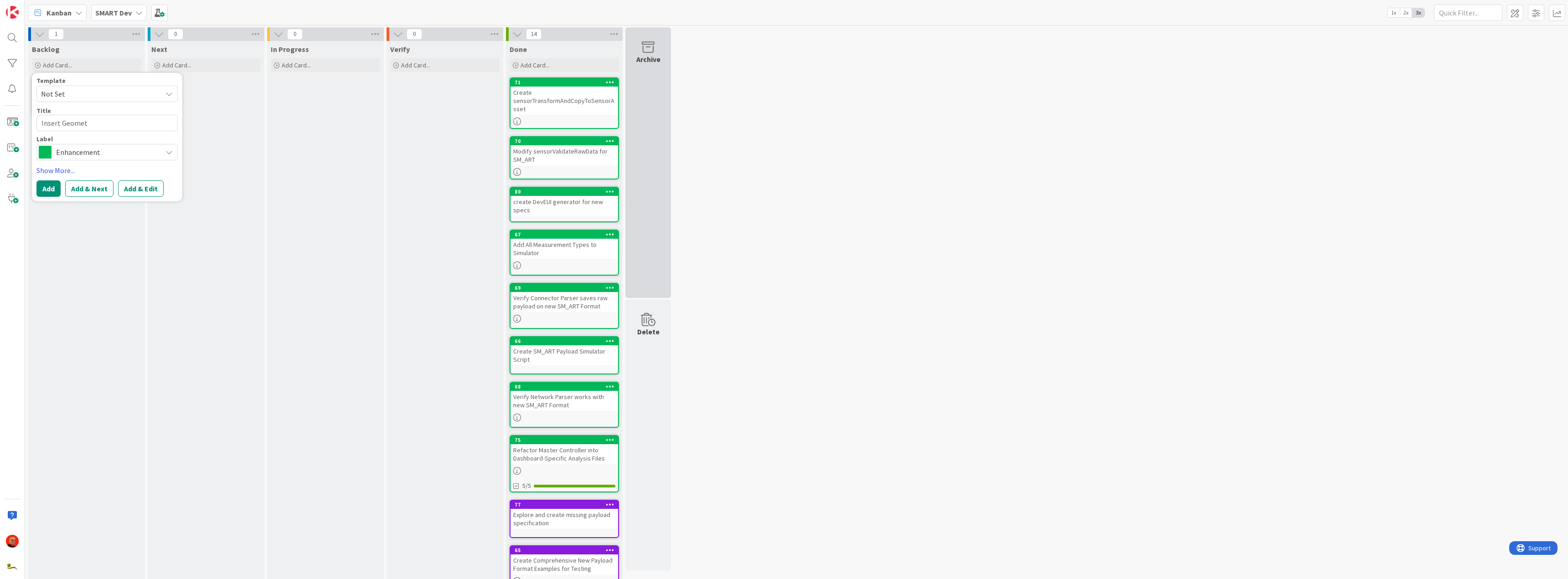
type textarea "x"
type textarea "Insert Geometr"
type textarea "x"
type textarea "Insert Geometry"
type textarea "x"
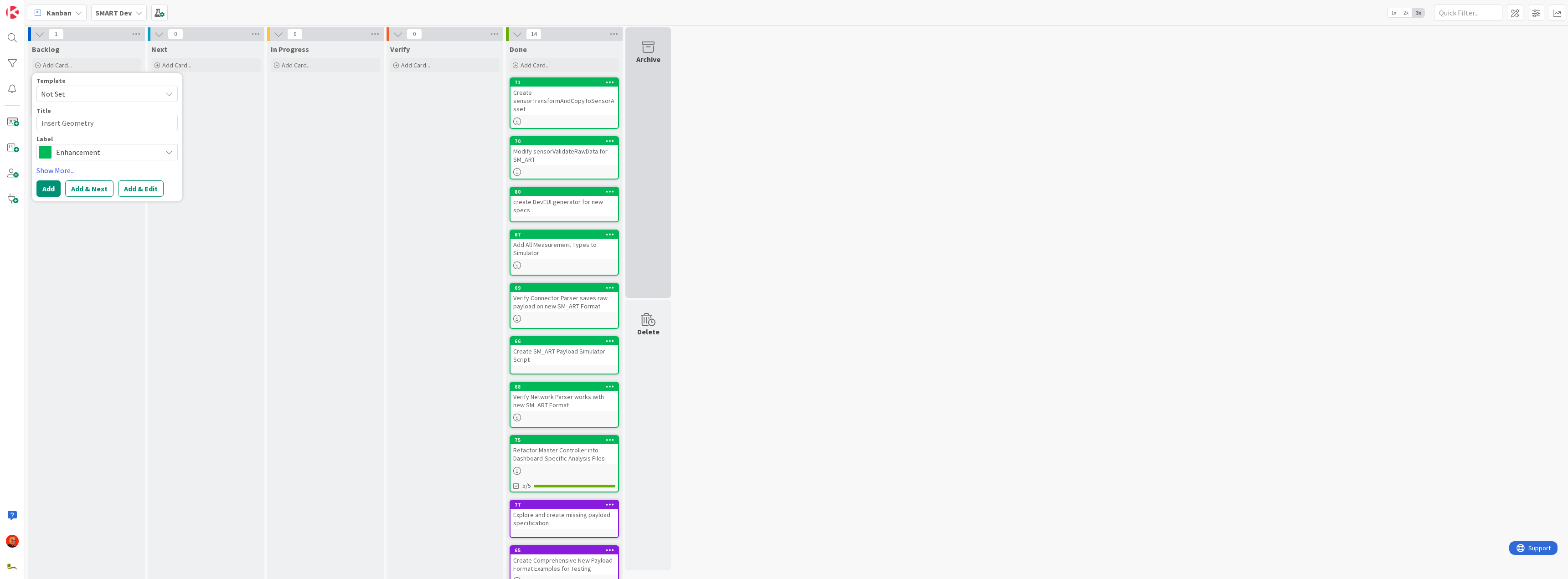
type textarea "Insert Geometry/"
type textarea "x"
type textarea "Insert Geometry/L"
type textarea "x"
type textarea "Insert Geometry/La"
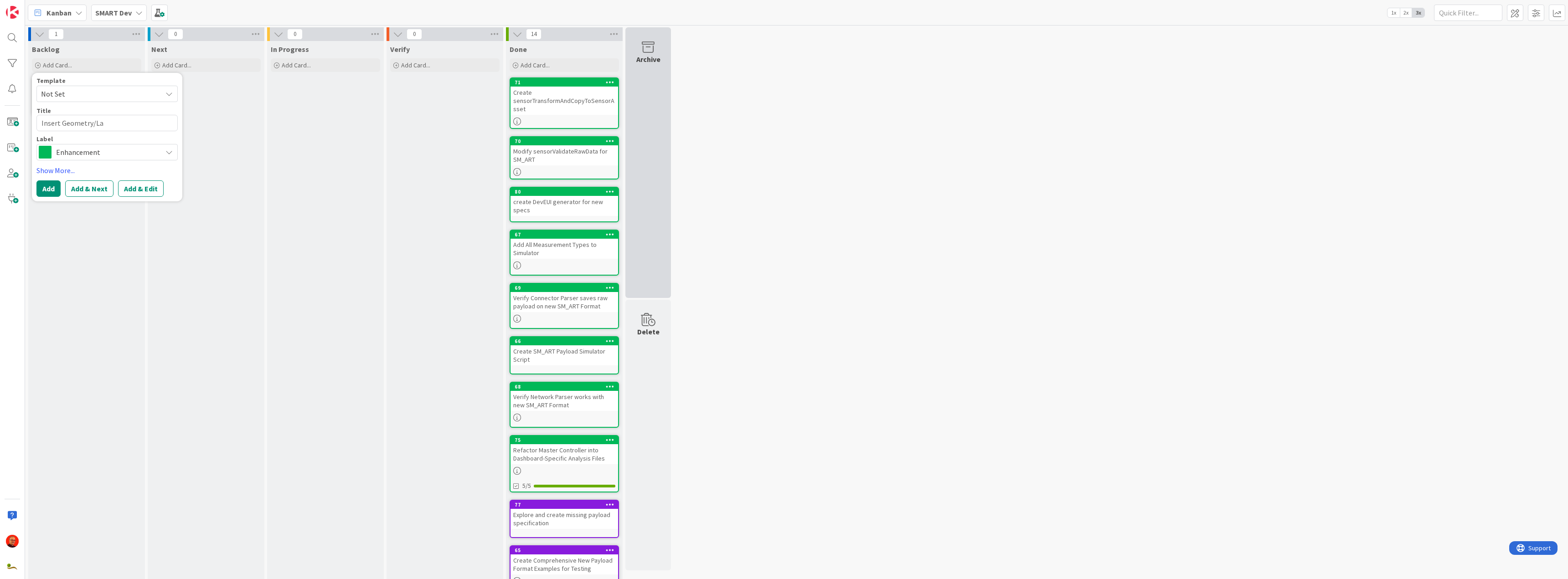
type textarea "x"
type textarea "Insert Geometry/Lab"
type textarea "x"
type textarea "Insert Geometry/Lab"
type textarea "x"
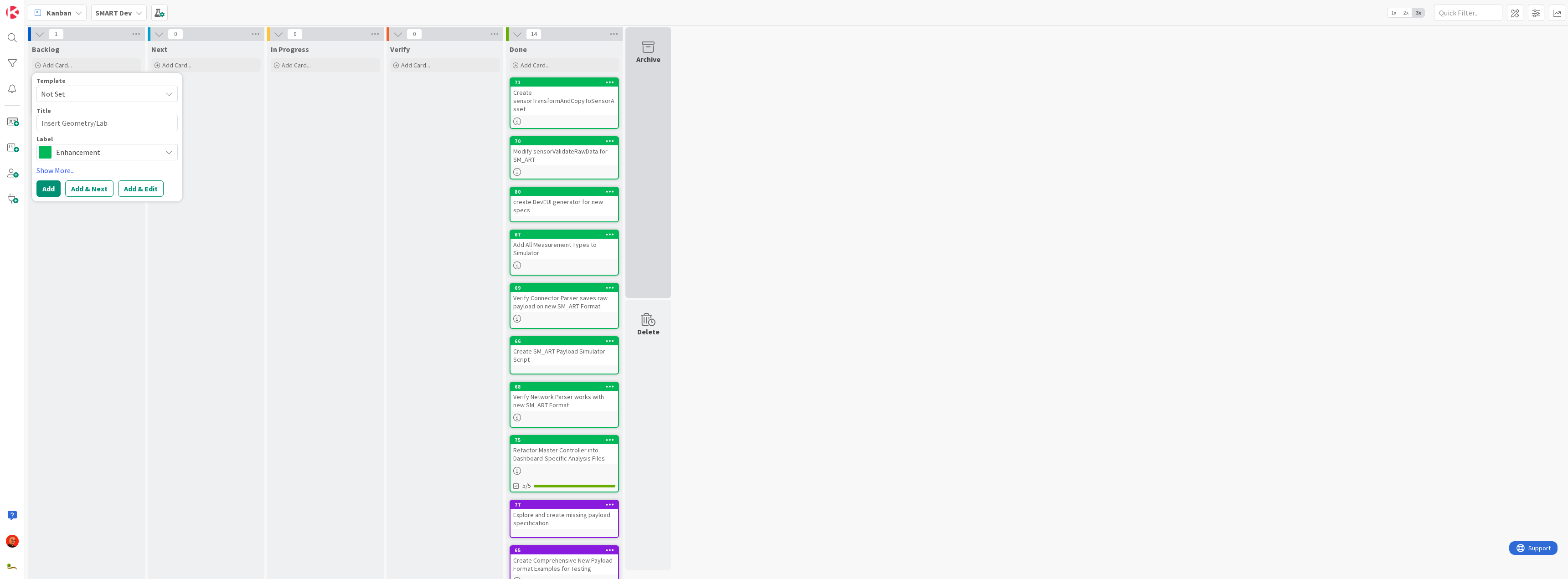
type textarea "Insert Geometry/Lab m"
type textarea "x"
type textarea "Insert Geometry/Lab ma"
type textarea "x"
type textarea "Insert Geometry/Lab man"
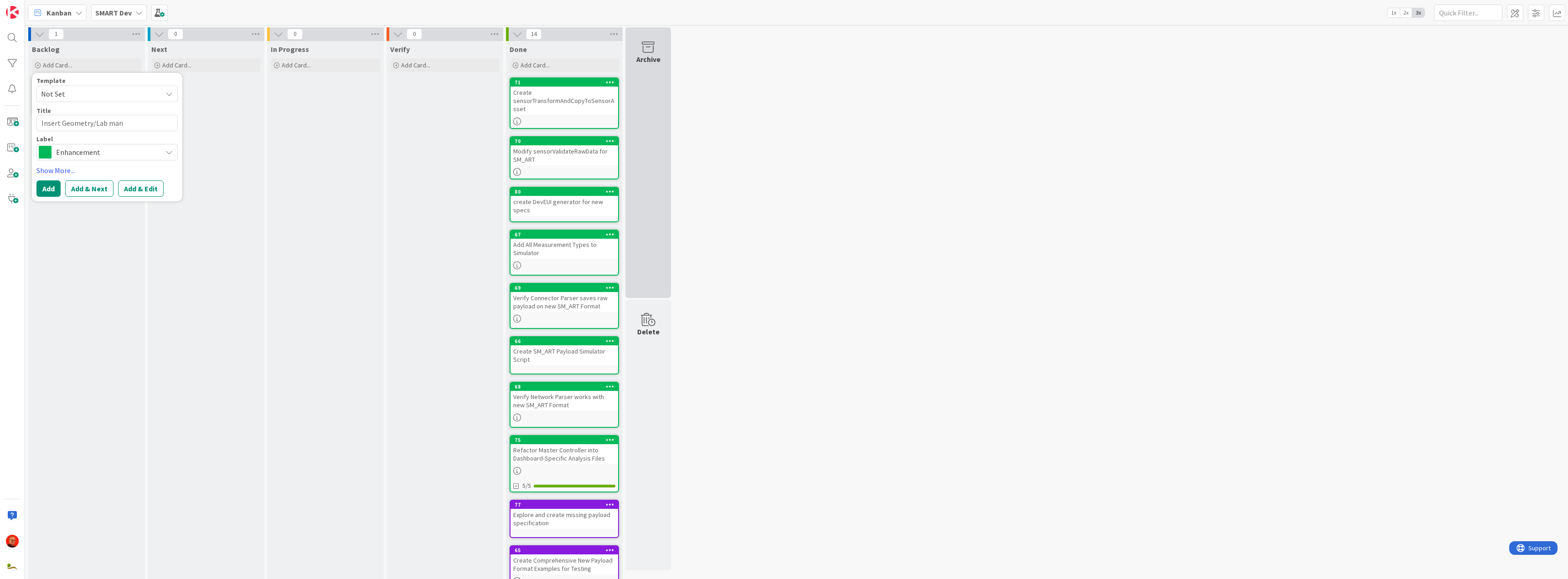
type textarea "x"
type textarea "Insert Geometry/Lab manu"
type textarea "x"
type textarea "Insert Geometry/Lab manua"
type textarea "x"
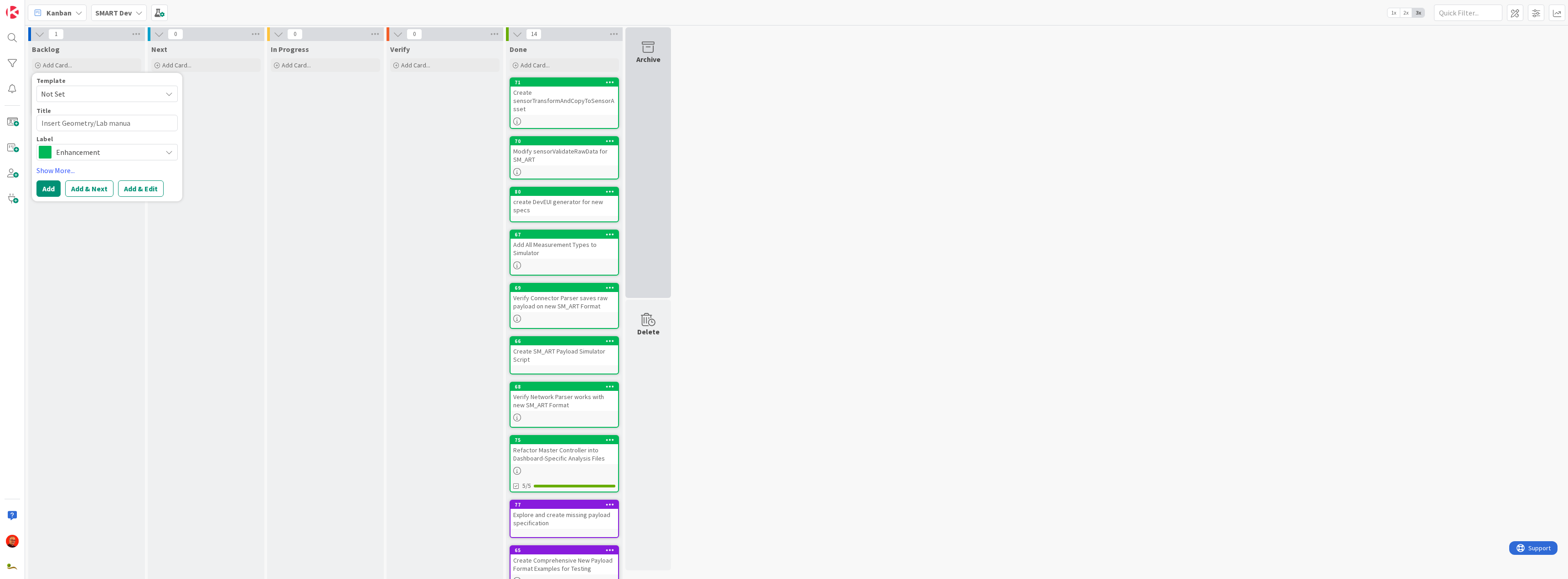
type textarea "Insert Geometry/Lab manual"
type textarea "x"
type textarea "Insert Geometry/Lab manuall"
type textarea "x"
type textarea "Insert Geometry/Lab manually"
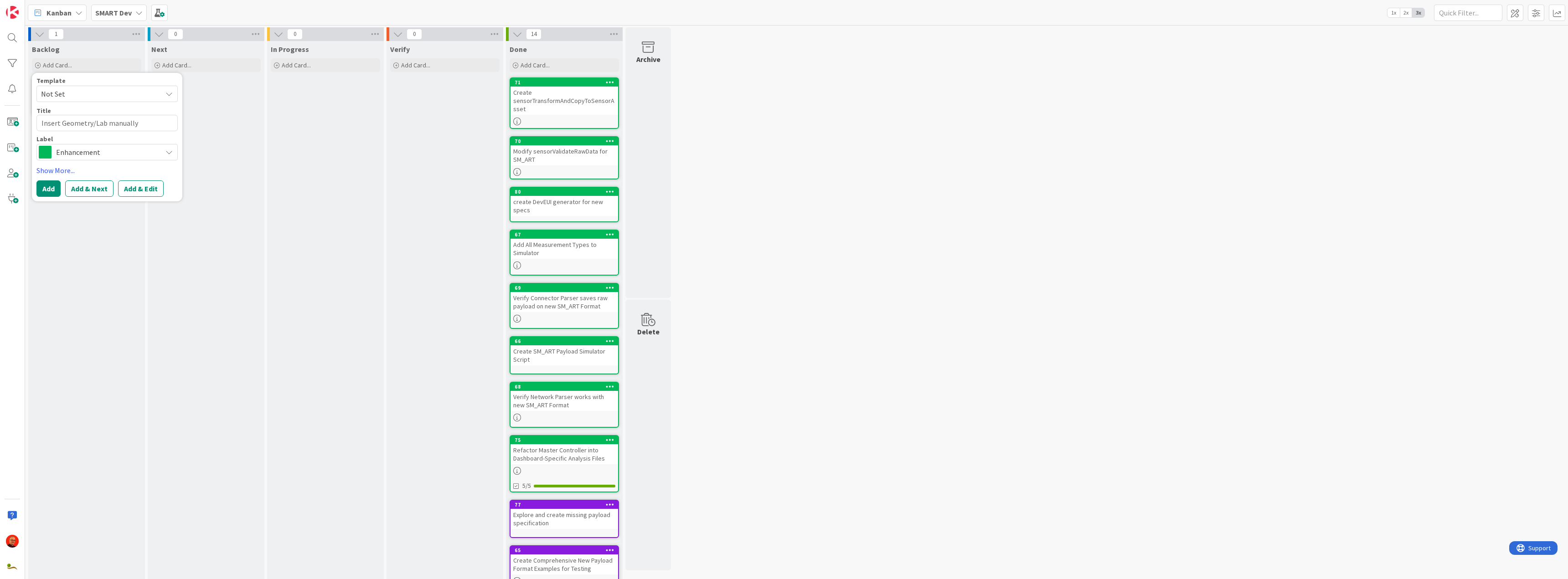
type textarea "x"
type textarea "Insert Geometry/Lab manuall"
type textarea "x"
type textarea "Insert Geometry/Lab manual"
type textarea "x"
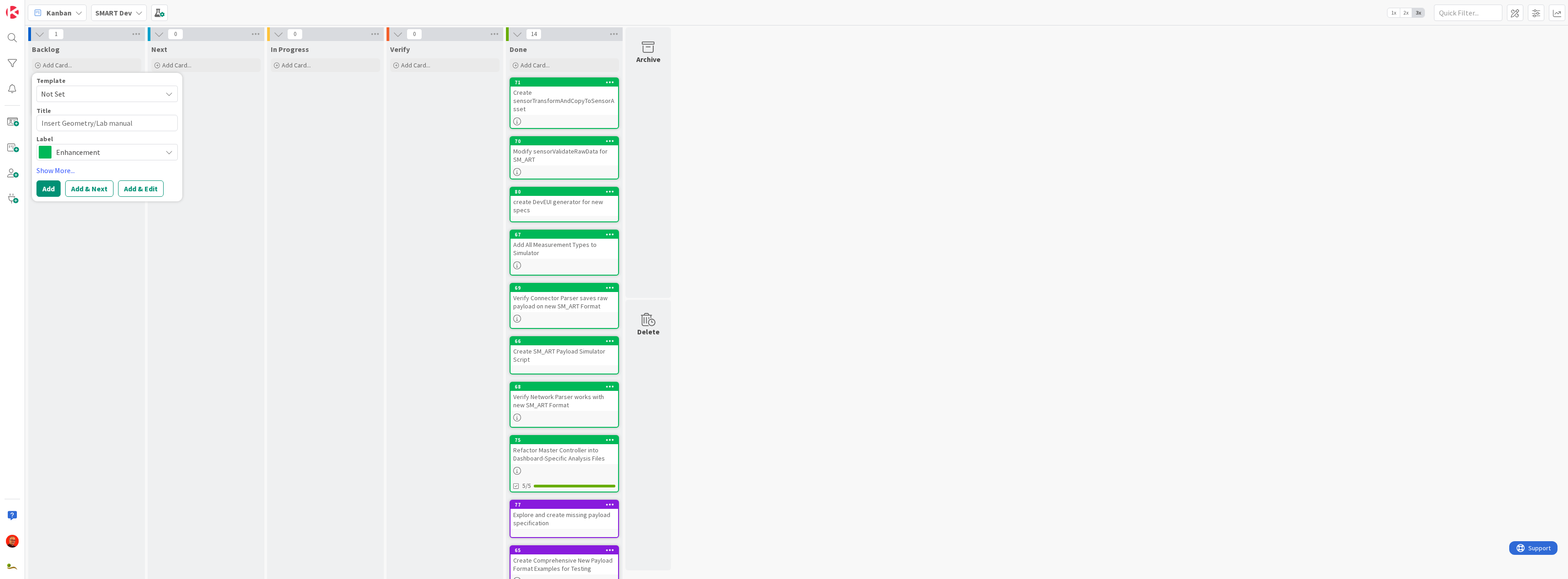
type textarea "Insert Geometry/Lab manua"
type textarea "x"
type textarea "Insert Geometry/Lab manu"
type textarea "x"
type textarea "Insert Geometry/Lab man"
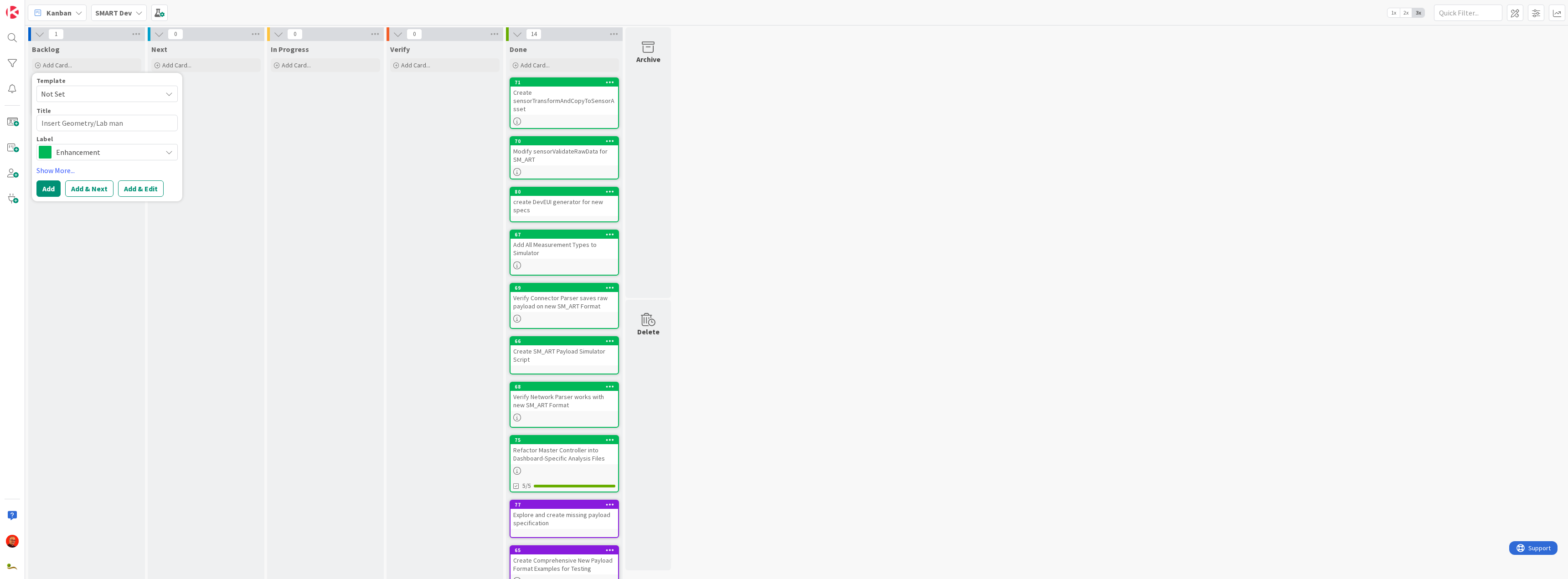
type textarea "x"
type textarea "Insert Geometry/Lab ma"
type textarea "x"
type textarea "Insert Geometry/Lab m"
type textarea "x"
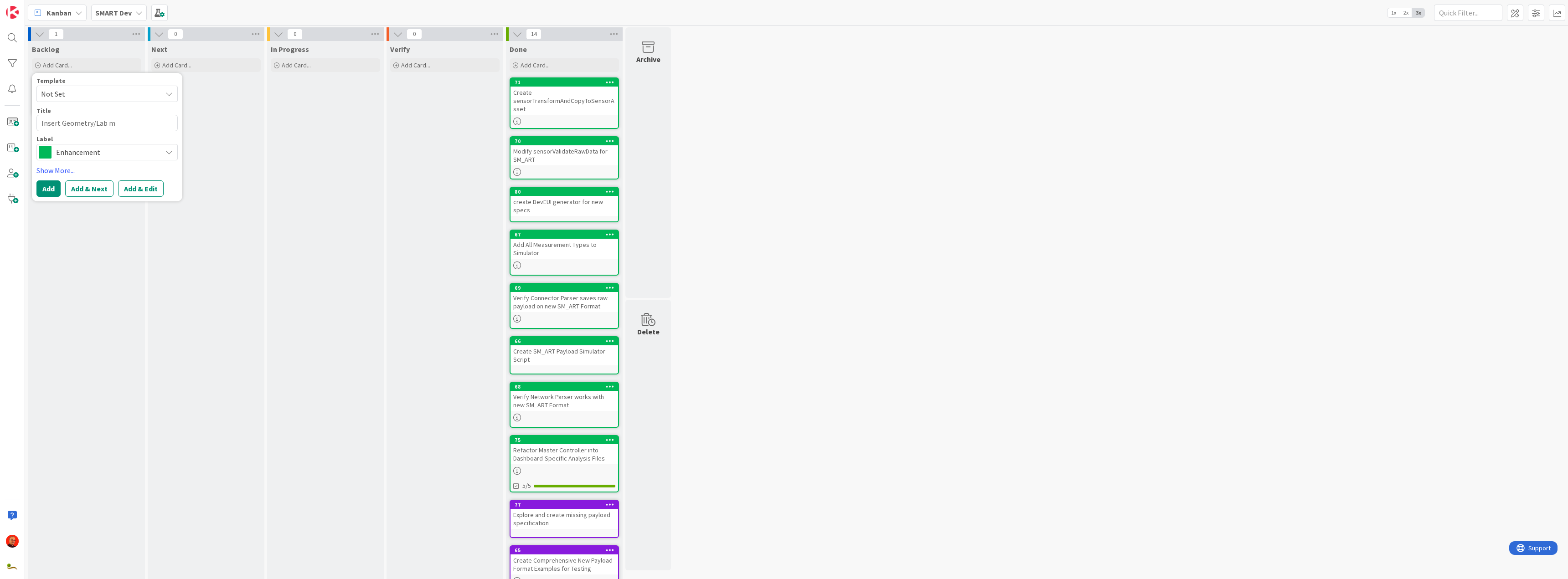
type textarea "Insert Geometry/Lab"
type textarea "x"
type textarea "Insert Geometry/Lab"
type textarea "x"
type textarea "Insert Geometry/Lab"
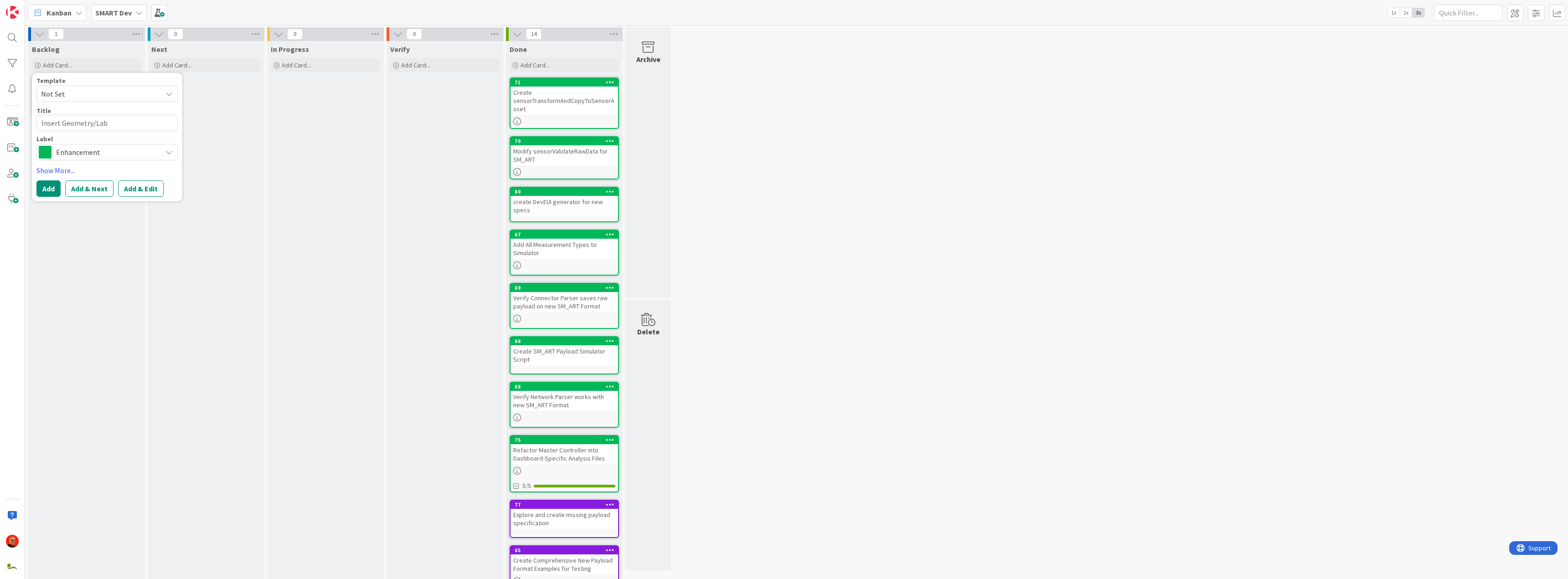
type textarea "x"
type textarea "Insert Geometry/Lab F"
type textarea "x"
type textarea "Insert Geometry/Lab Fo"
type textarea "x"
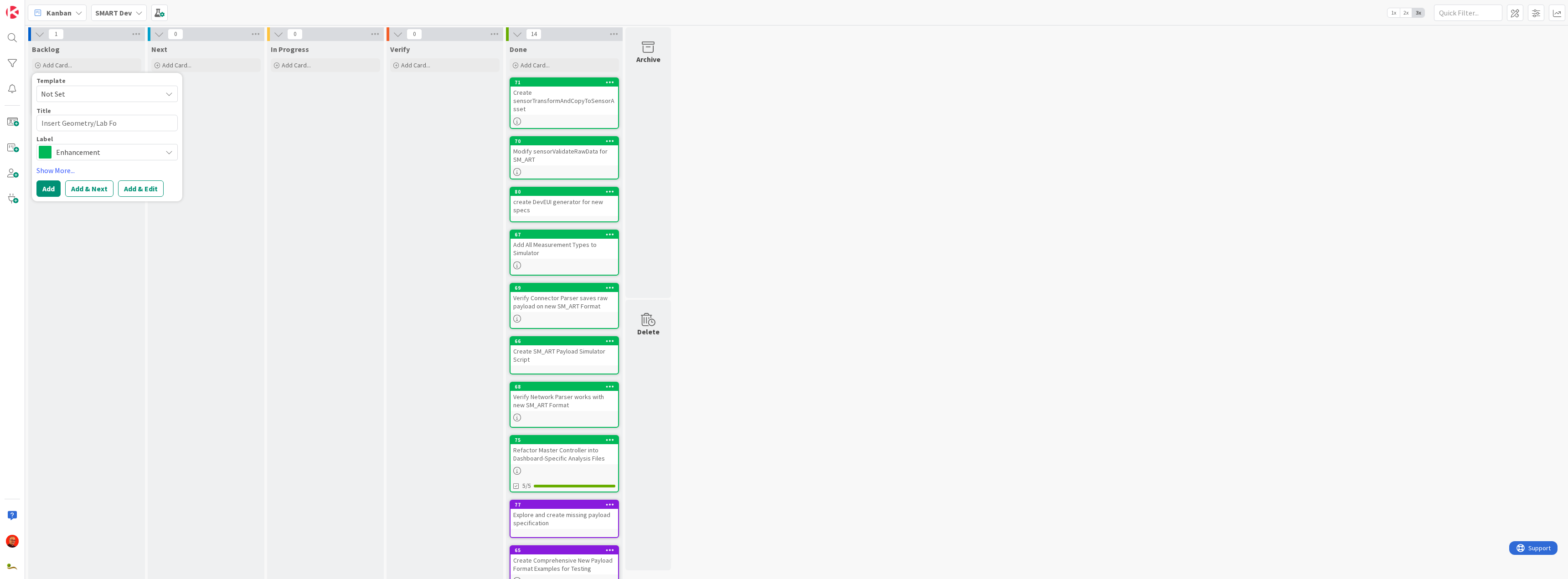
type textarea "Insert Geometry/Lab For"
type textarea "x"
type textarea "Insert Geometry/Lab Form"
click at [94, 186] on button "Add & Next" at bounding box center [89, 188] width 48 height 16
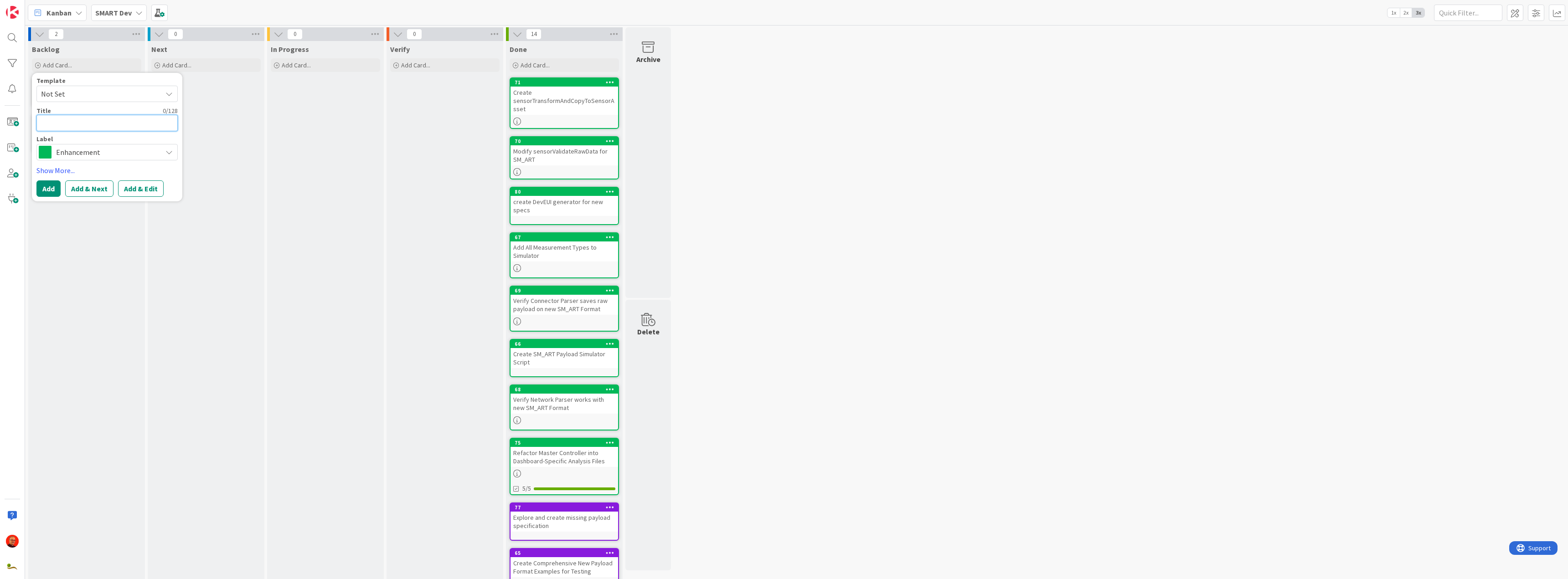
click at [53, 121] on textarea at bounding box center [107, 123] width 141 height 16
type textarea "x"
type textarea "C"
type textarea "x"
type textarea "Ch"
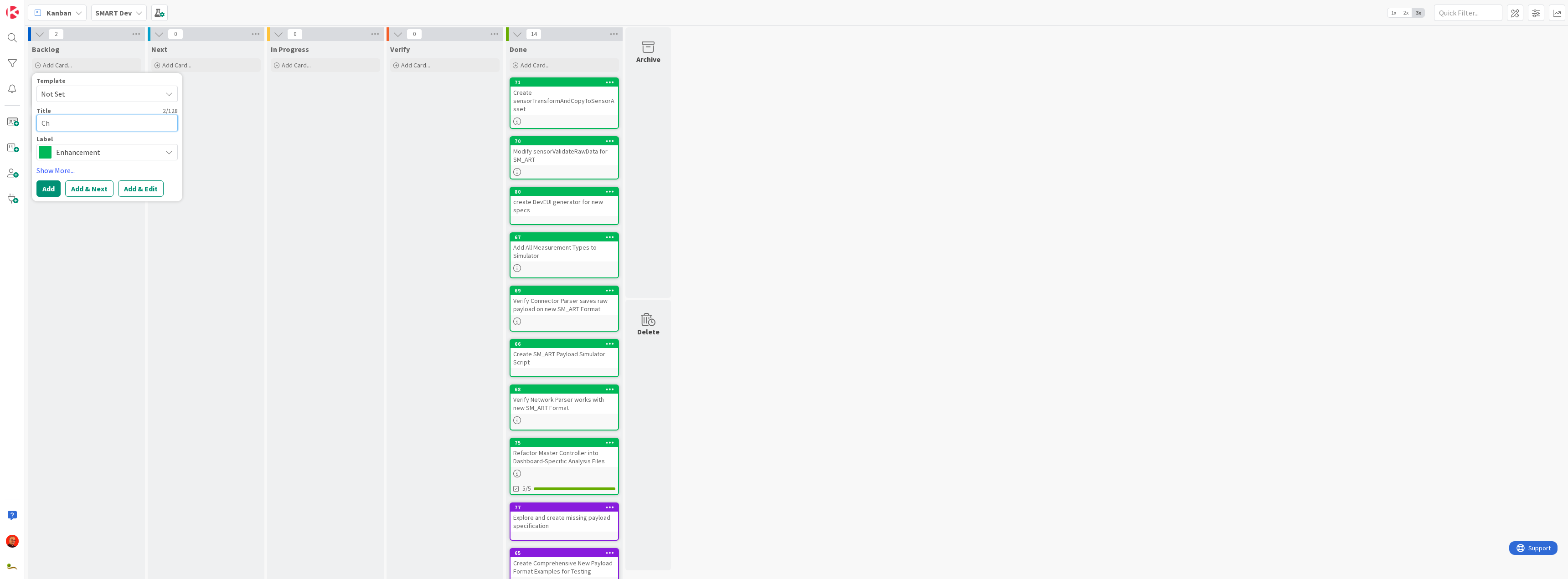
type textarea "x"
type textarea "Che"
type textarea "x"
type textarea "Chec"
type textarea "x"
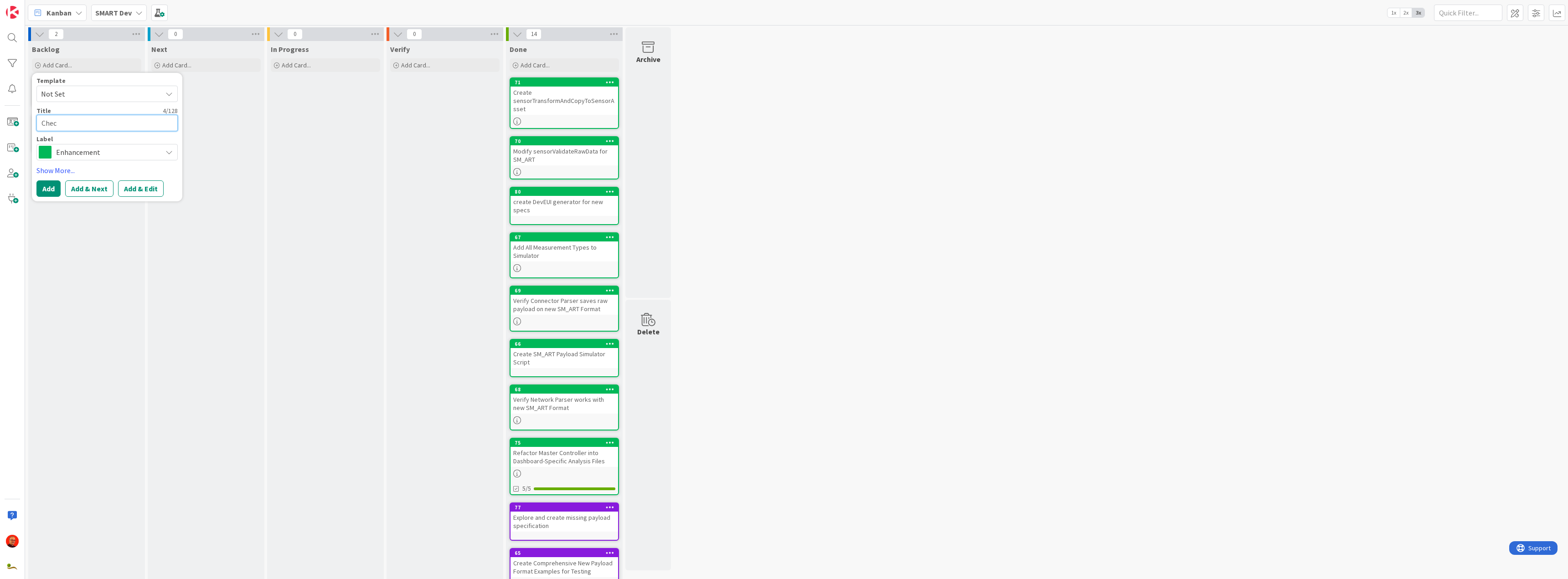
type textarea "Check"
type textarea "x"
type textarea "Check"
type textarea "x"
type textarea "Check h"
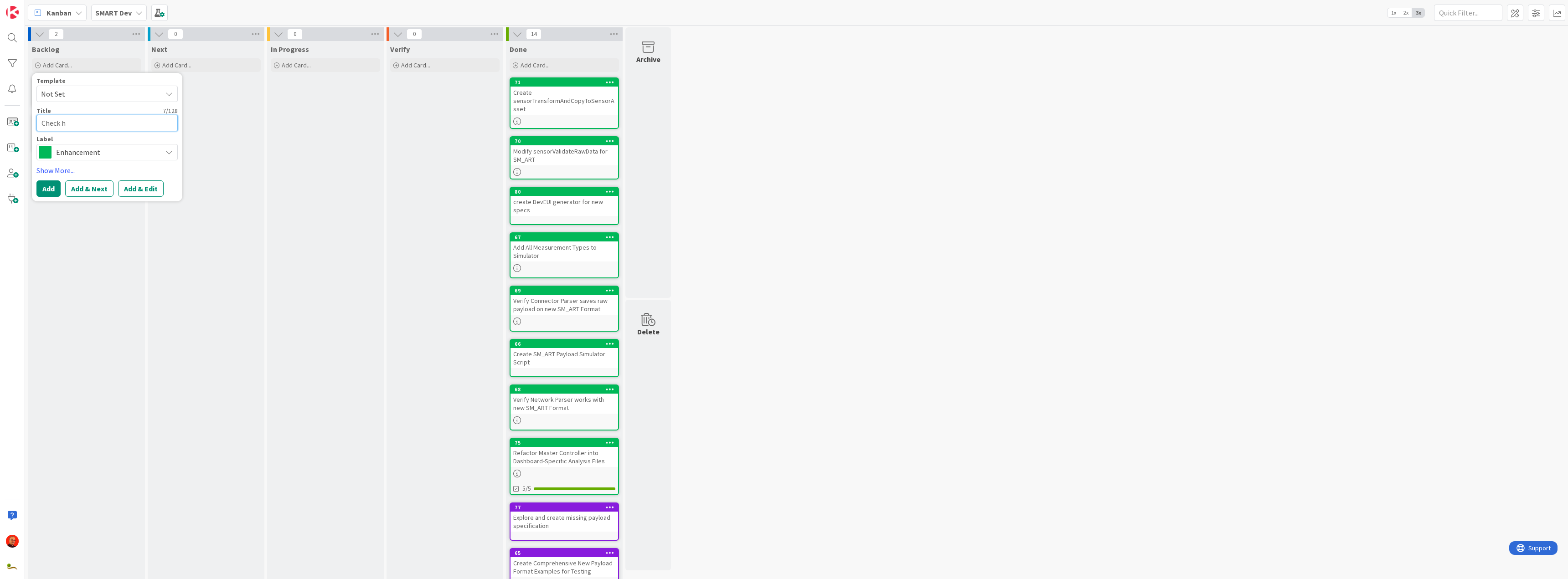
type textarea "x"
type textarea "Check ho"
type textarea "x"
type textarea "Check how"
type textarea "x"
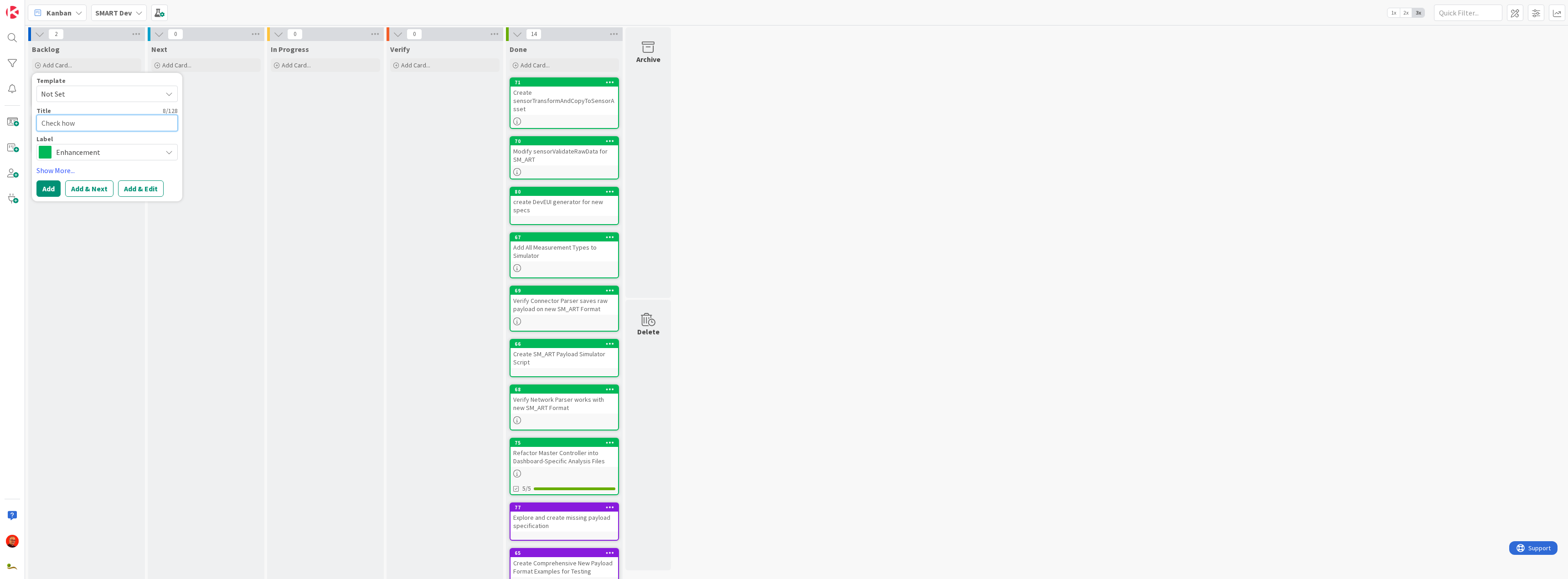
type textarea "Check how"
type textarea "x"
type textarea "Check how t"
type textarea "x"
type textarea "Check how to"
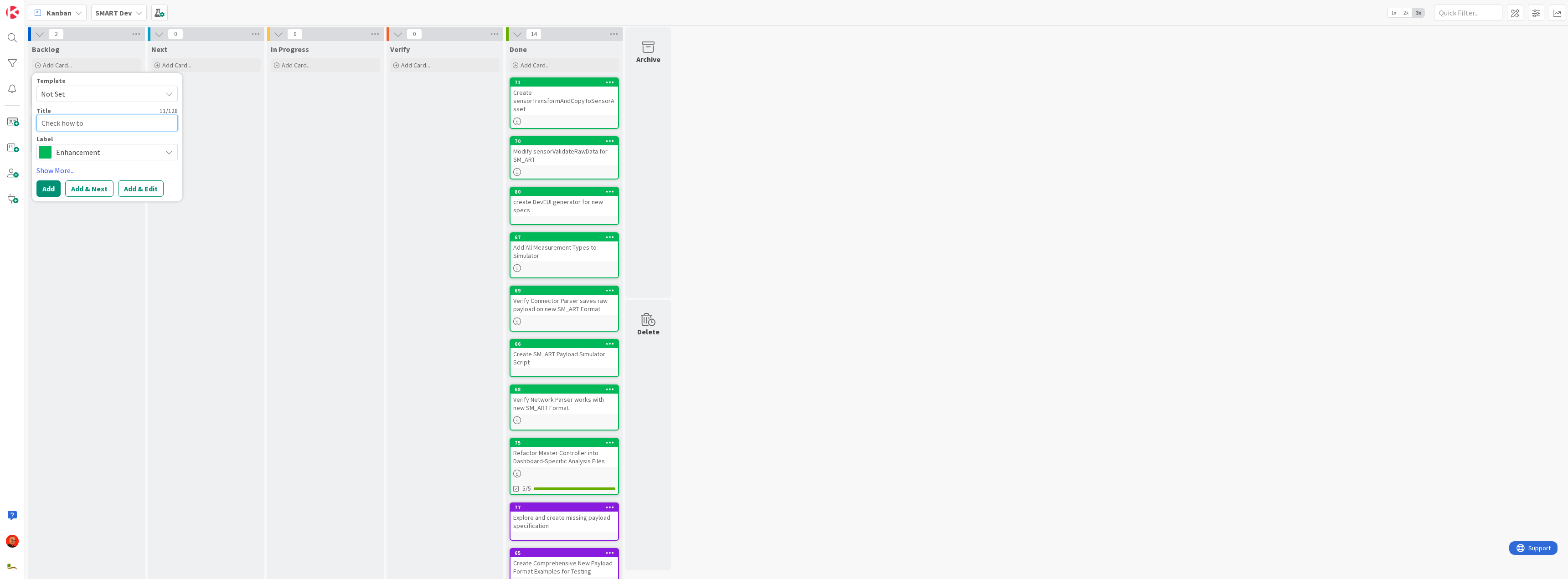
type textarea "x"
type textarea "Check how to"
type textarea "x"
type textarea "Check how to h"
type textarea "x"
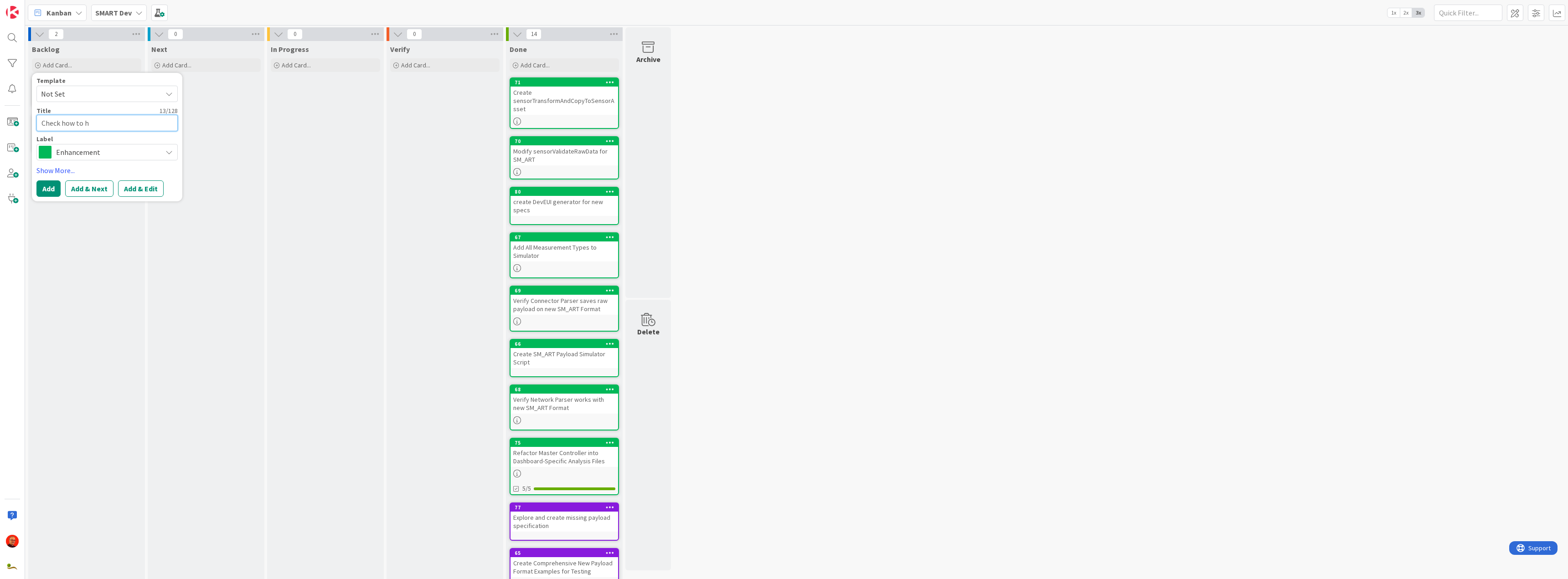
type textarea "Check how to ha"
type textarea "x"
type textarea "Check how to han"
type textarea "x"
type textarea "Check how to hand"
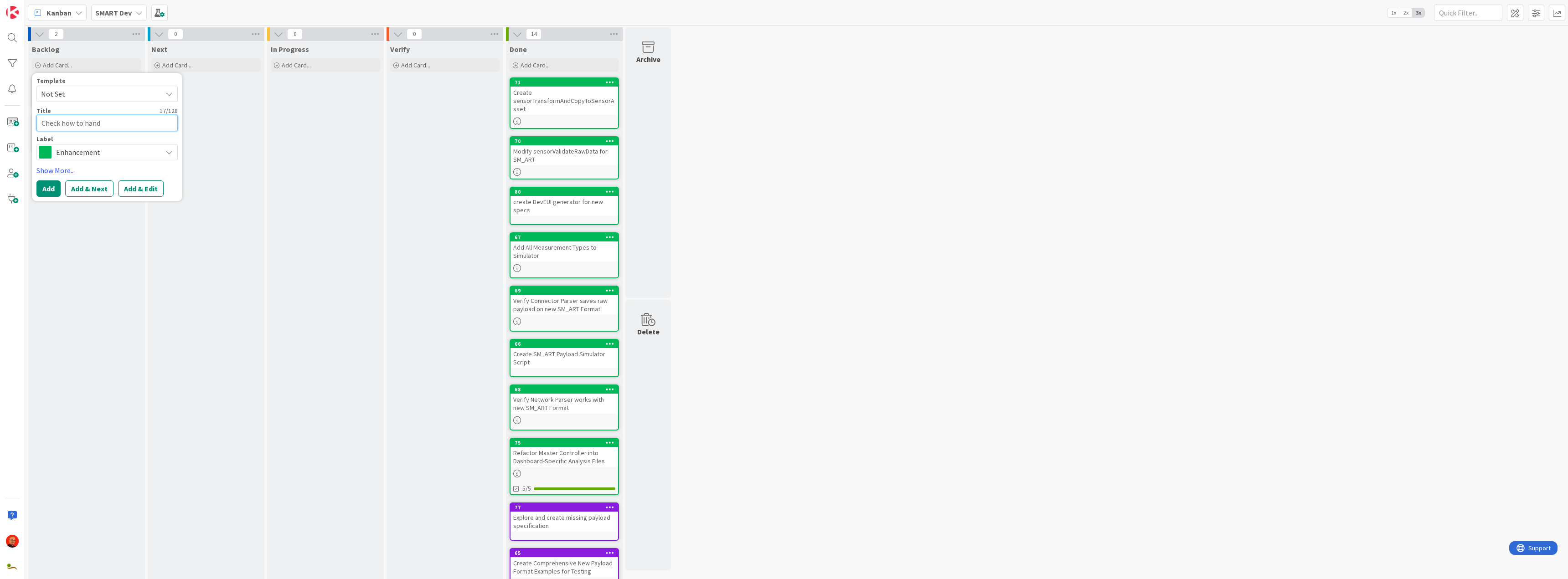
type textarea "x"
type textarea "Check how to handl"
type textarea "x"
type textarea "Check how to handle"
type textarea "x"
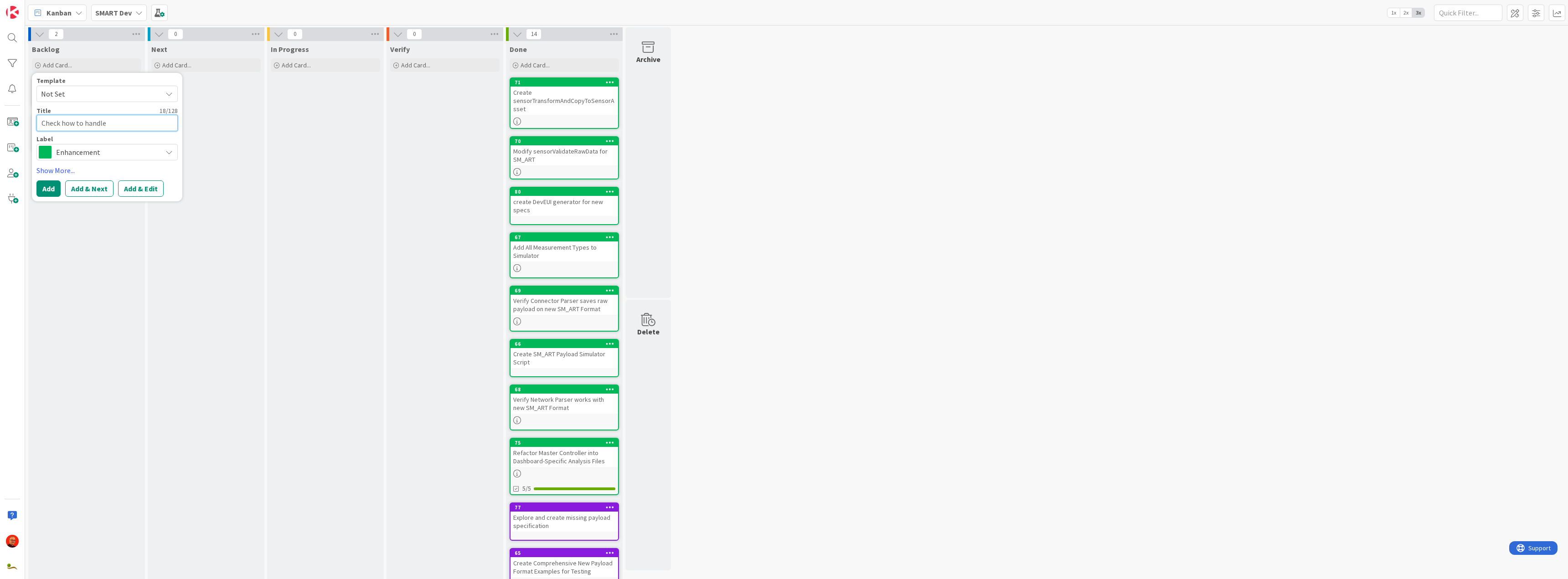
type textarea "Check how to handle"
type textarea "x"
type textarea "Check how to handle r"
type textarea "x"
type textarea "Check how to handle re"
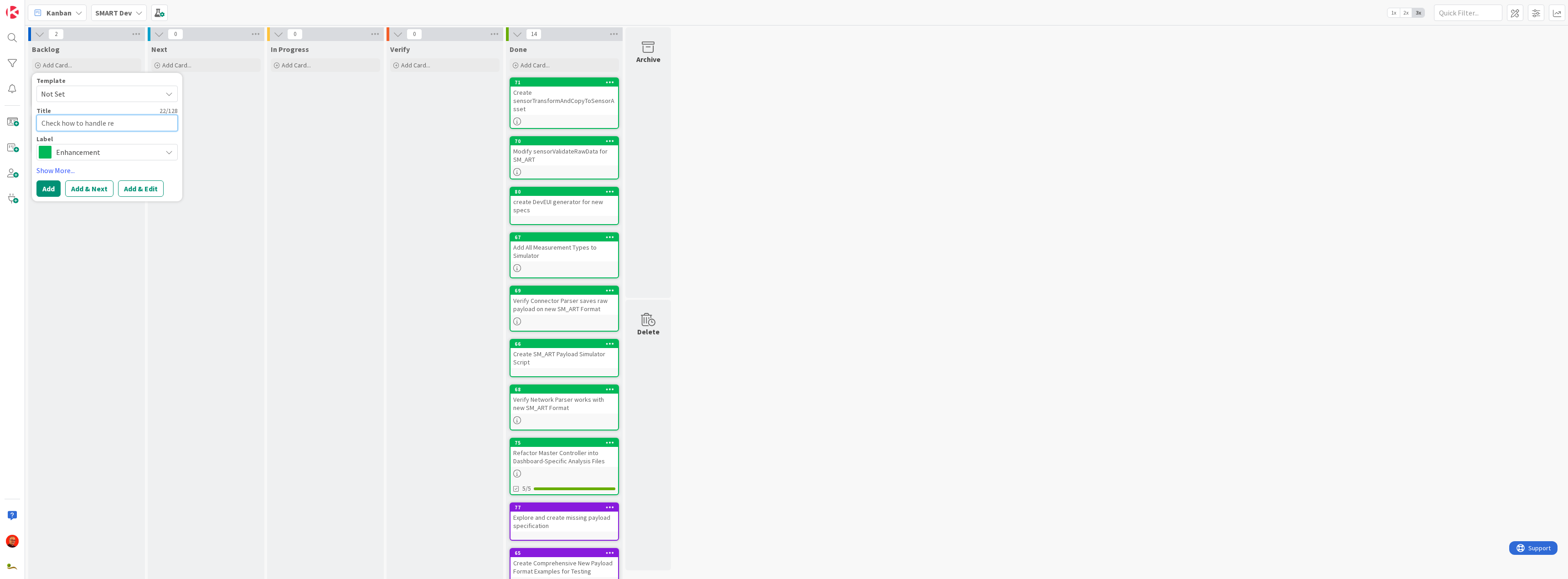
type textarea "x"
type textarea "Check how to handle ret"
type textarea "x"
type textarea "Check how to handle rete"
type textarea "x"
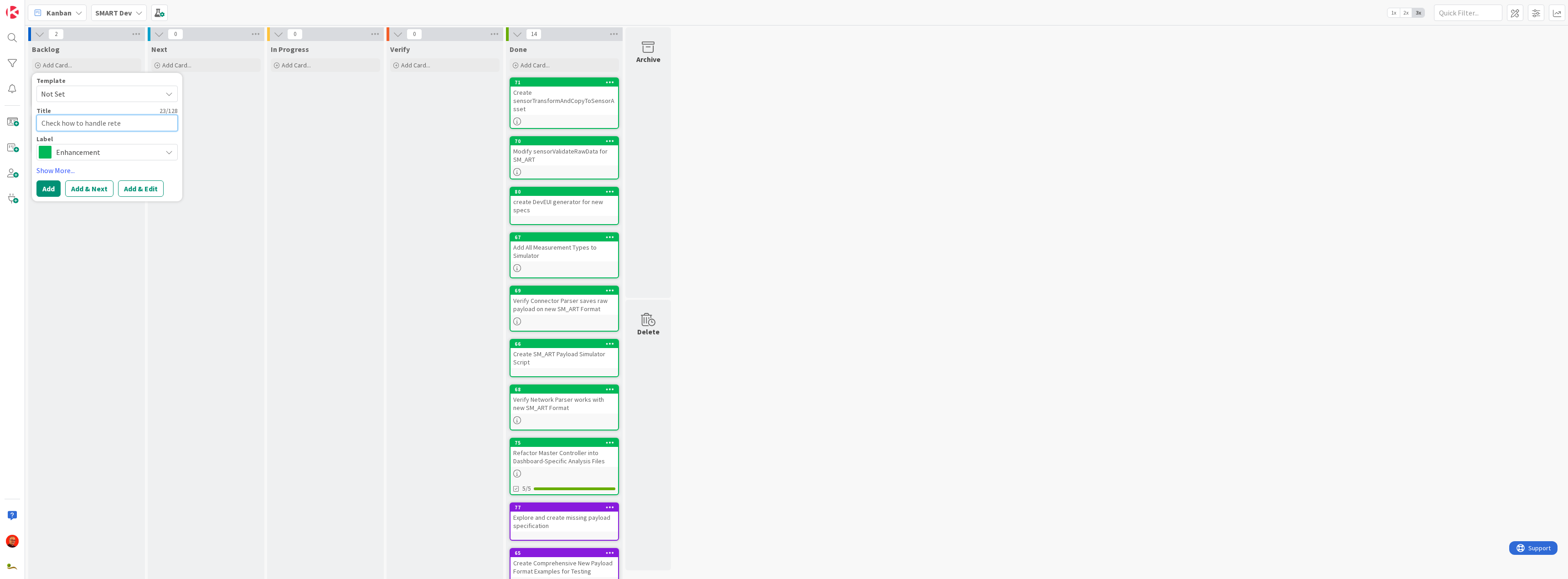
type textarea "Check how to handle reten"
type textarea "x"
type textarea "Check how to handle retent"
type textarea "x"
type textarea "Check how to handle retenti"
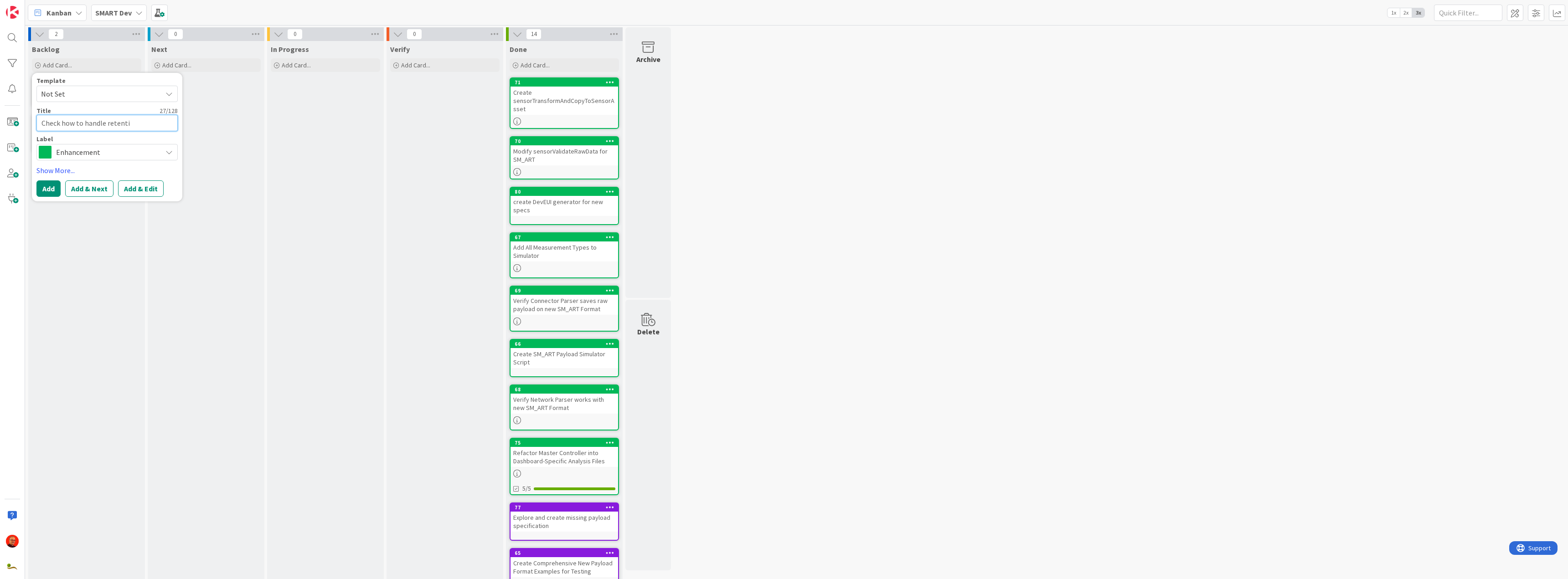
type textarea "x"
type textarea "Check how to handle retentio"
type textarea "x"
type textarea "Check how to handle retention"
type textarea "x"
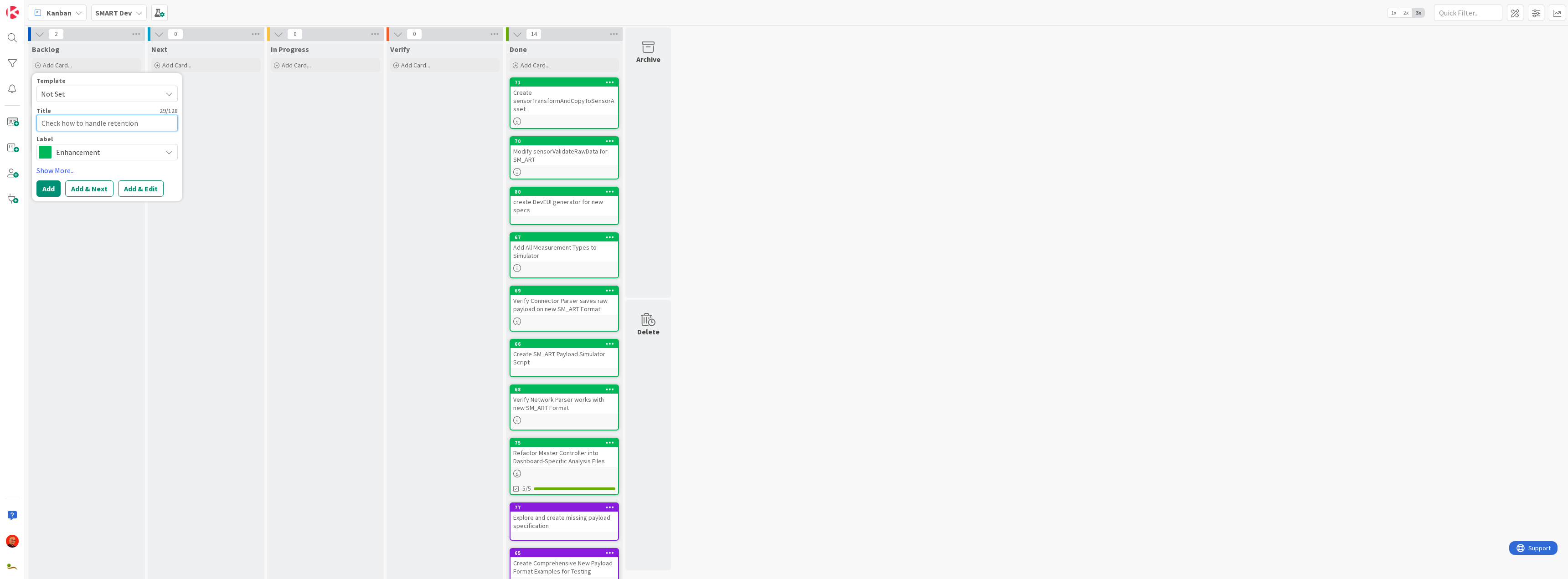
type textarea "Check how to handle retention"
type textarea "x"
type textarea "Check how to handle retention p"
type textarea "x"
type textarea "Check how to handle retention po"
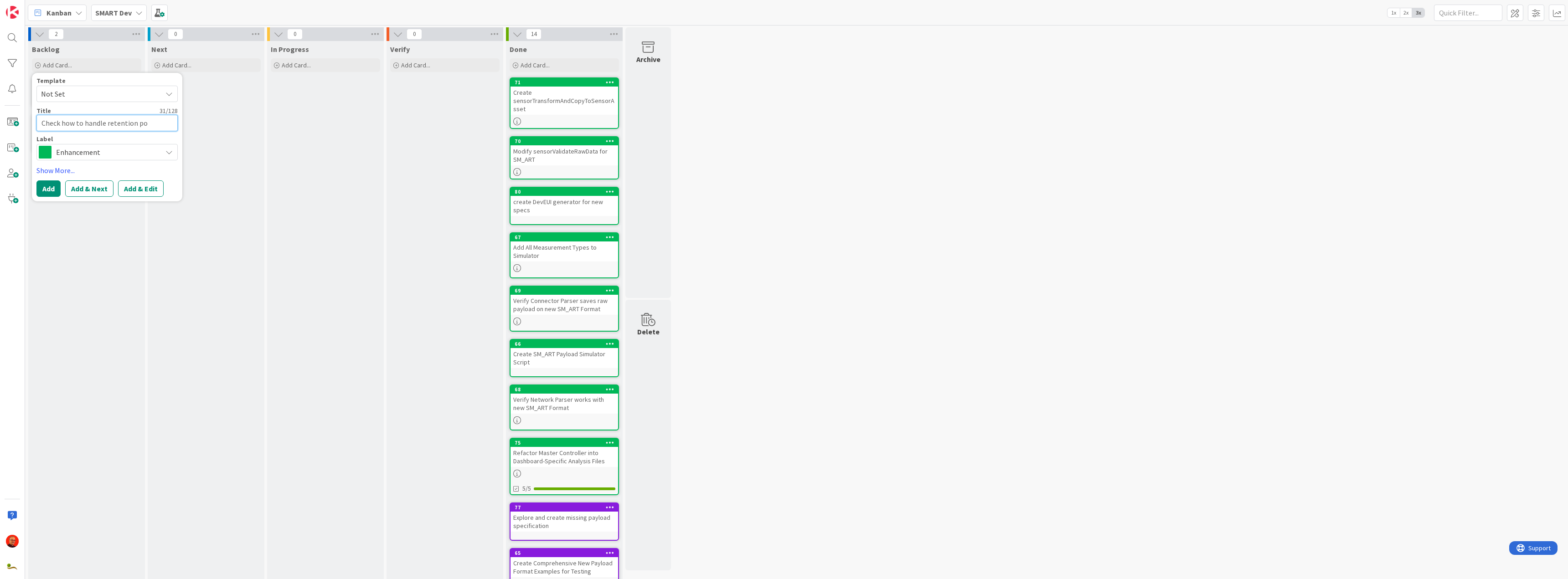
type textarea "x"
type textarea "Check how to handle retention pol"
type textarea "x"
type textarea "Check how to handle retention poli"
type textarea "x"
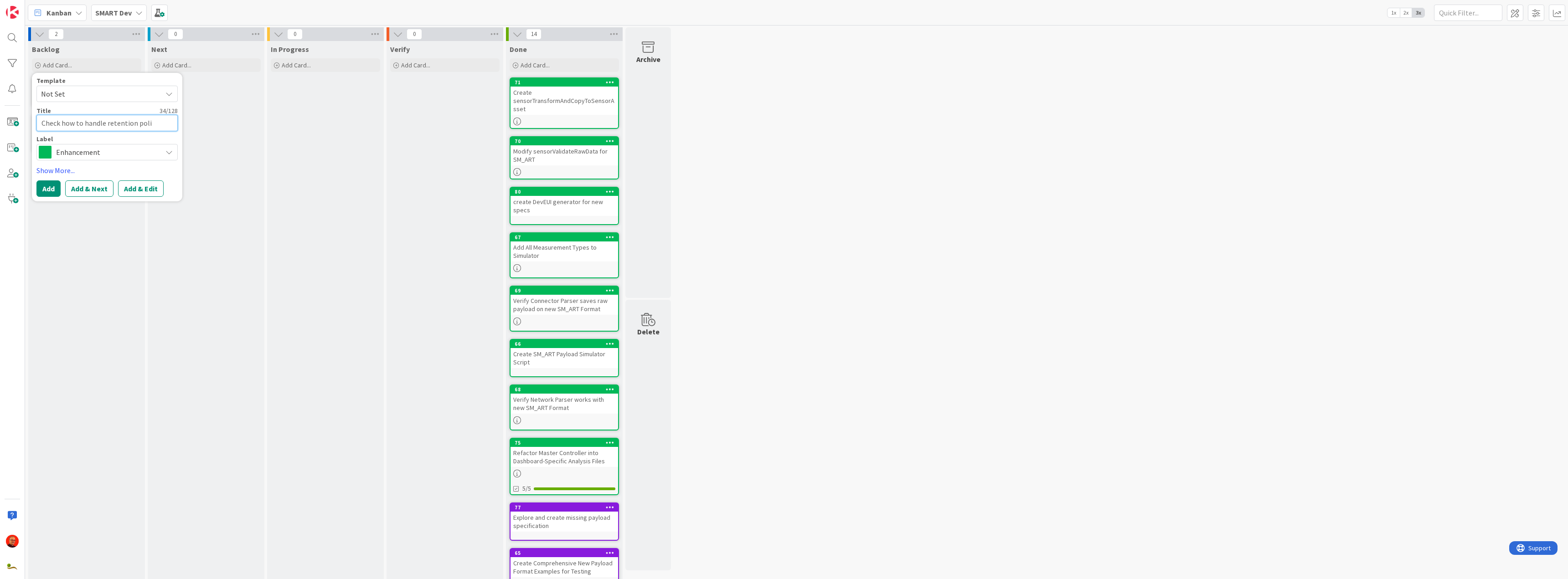
type textarea "Check how to handle retention polic"
type textarea "x"
type textarea "Check how to handle retention polici"
type textarea "x"
type textarea "Check how to handle retention policie"
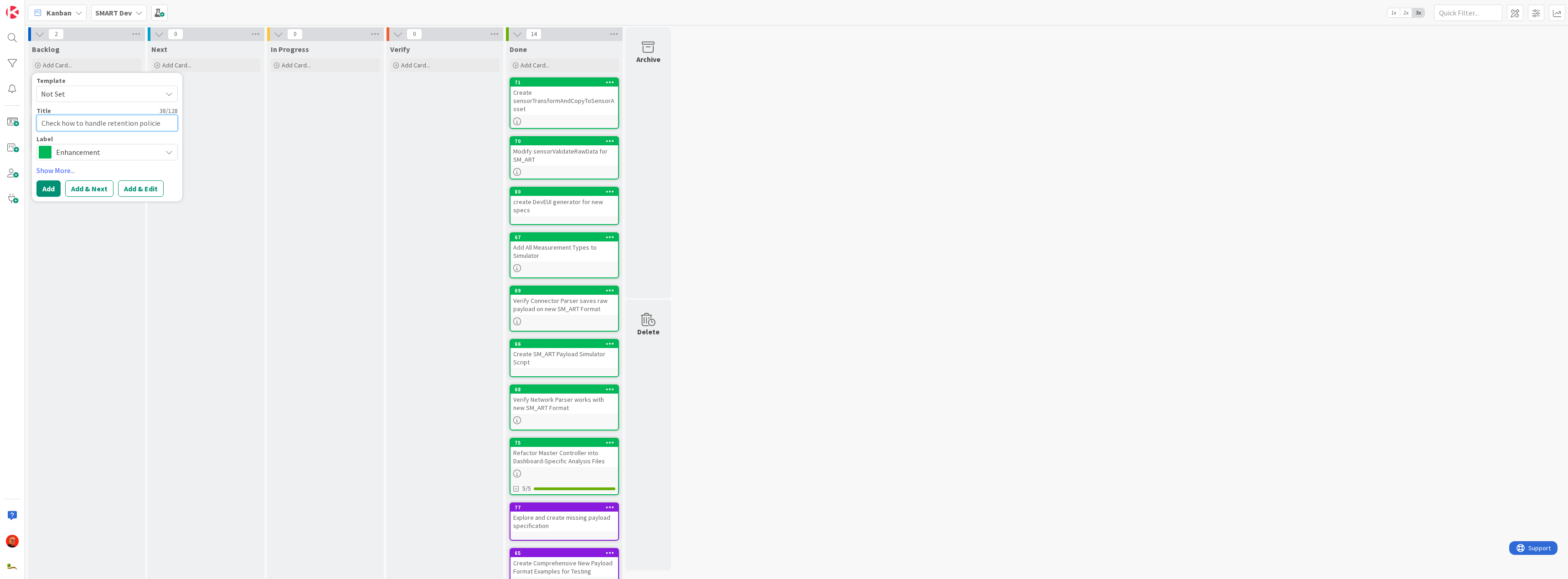
type textarea "x"
type textarea "Check how to handle retention policies"
click at [79, 188] on button "Add & Next" at bounding box center [89, 188] width 48 height 16
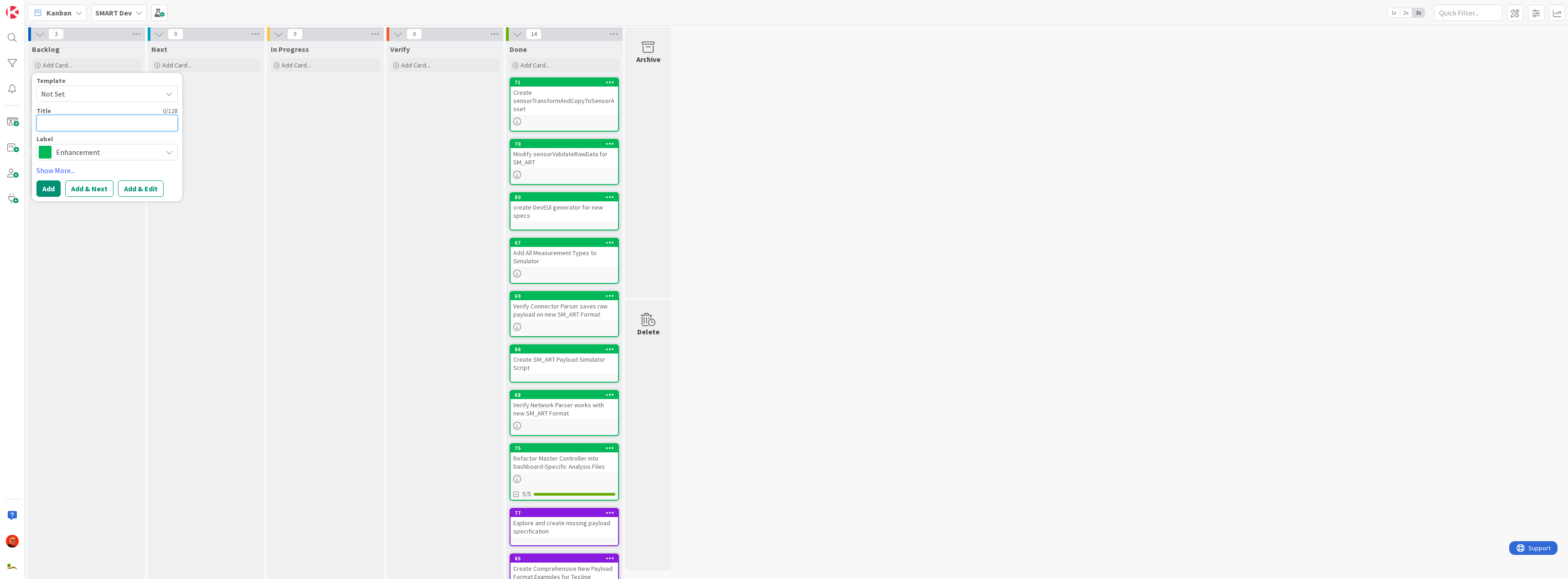
click at [76, 116] on textarea at bounding box center [107, 123] width 141 height 16
type textarea "x"
type textarea "V"
type textarea "x"
type textarea "G"
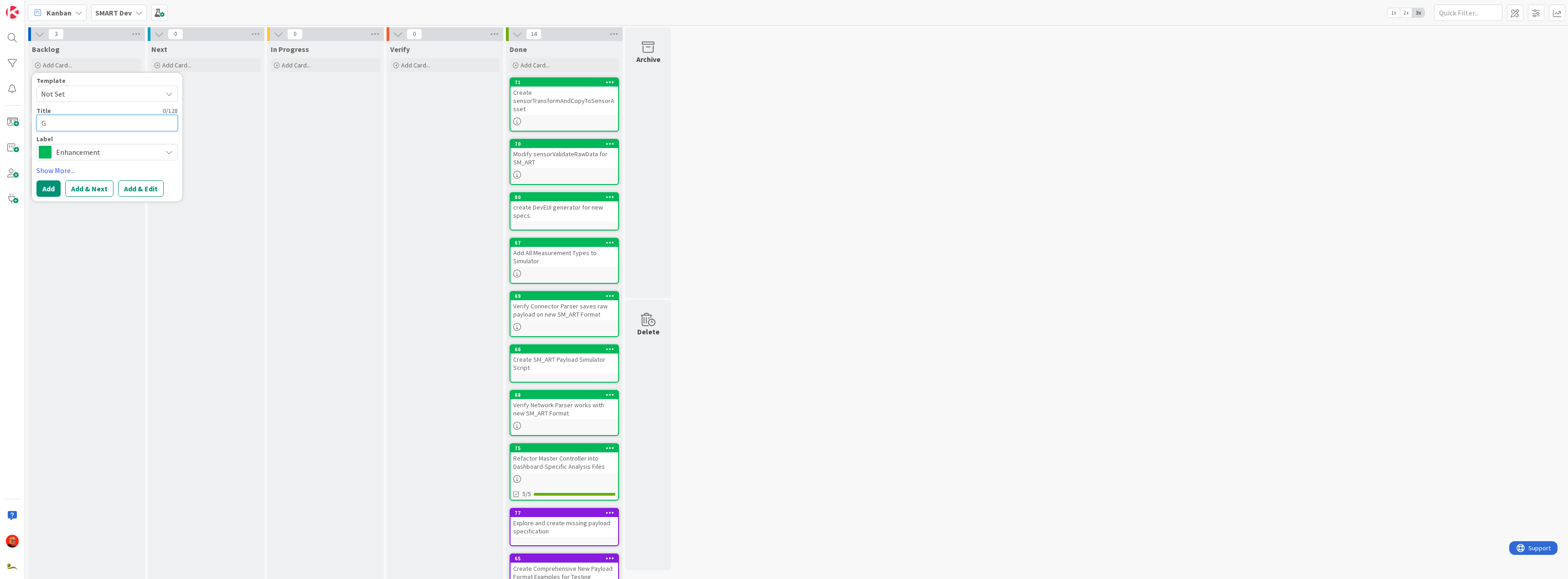
type textarea "x"
type textarea "Go"
type textarea "x"
type textarea "Gor"
type textarea "x"
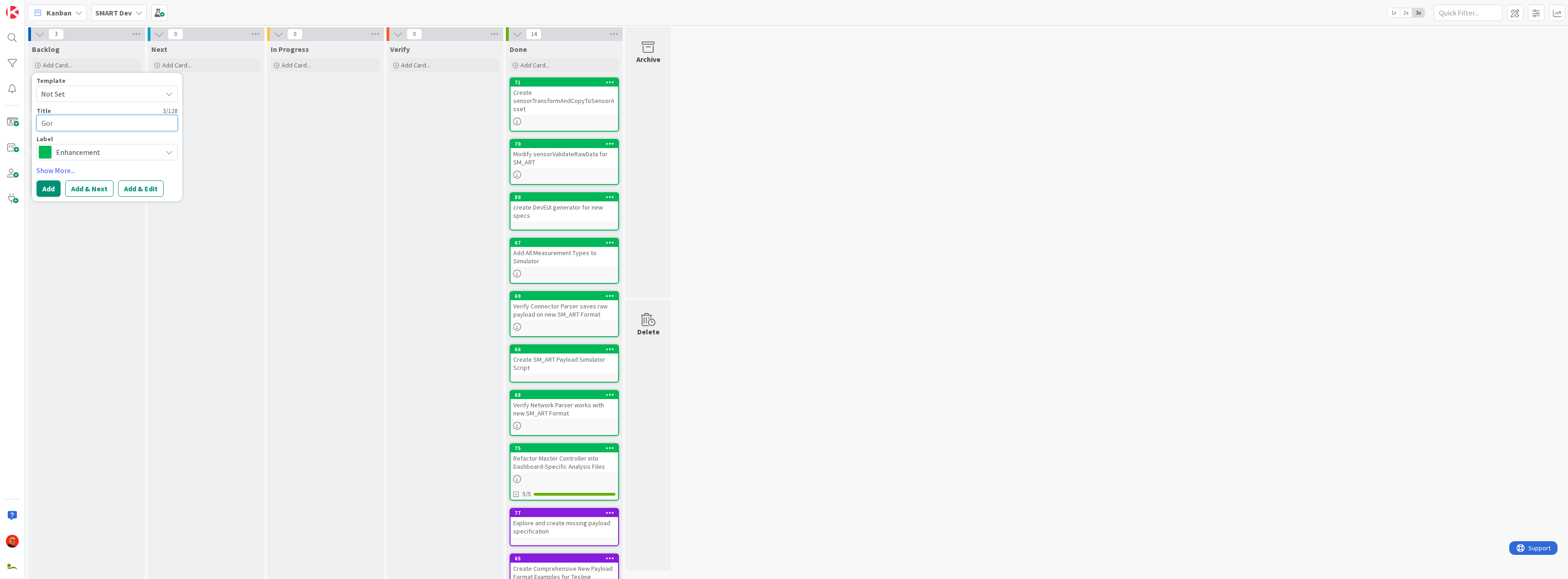
type textarea "Gor"
type textarea "x"
type textarea "Gor t"
type textarea "x"
type textarea "Gor tr"
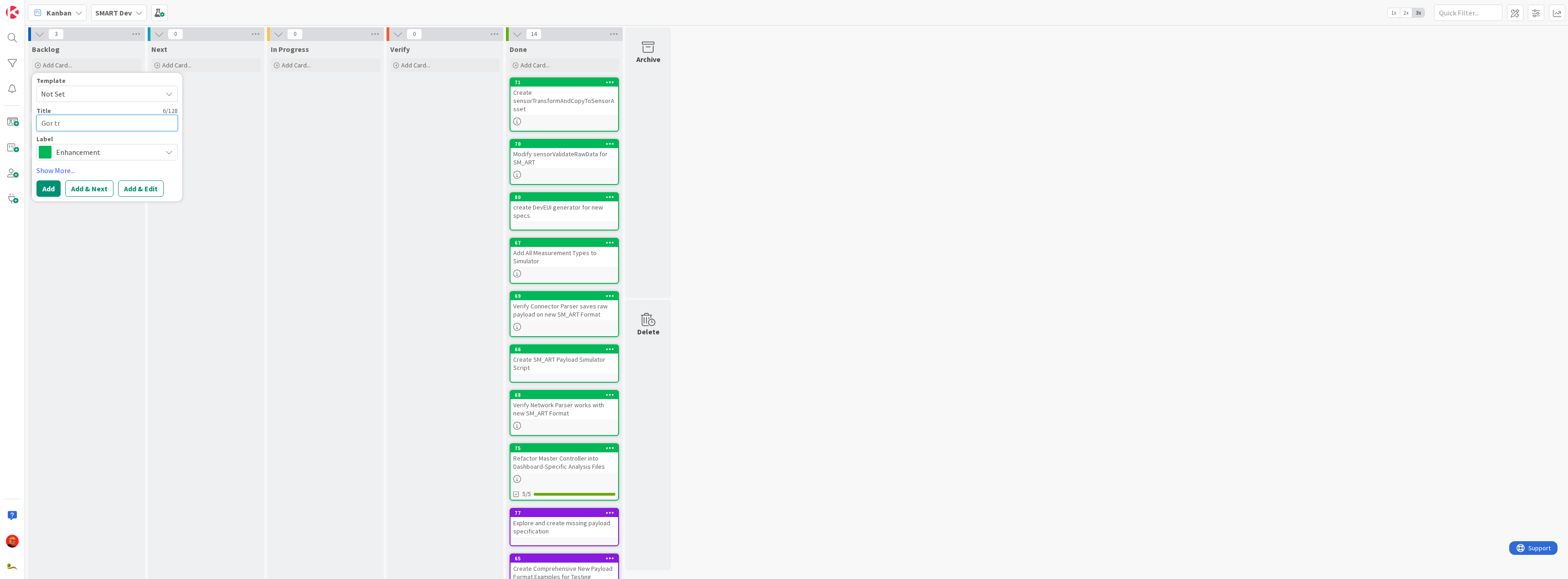
type textarea "x"
type textarea "Gor tru"
type textarea "x"
type textarea "Gor tr"
type textarea "x"
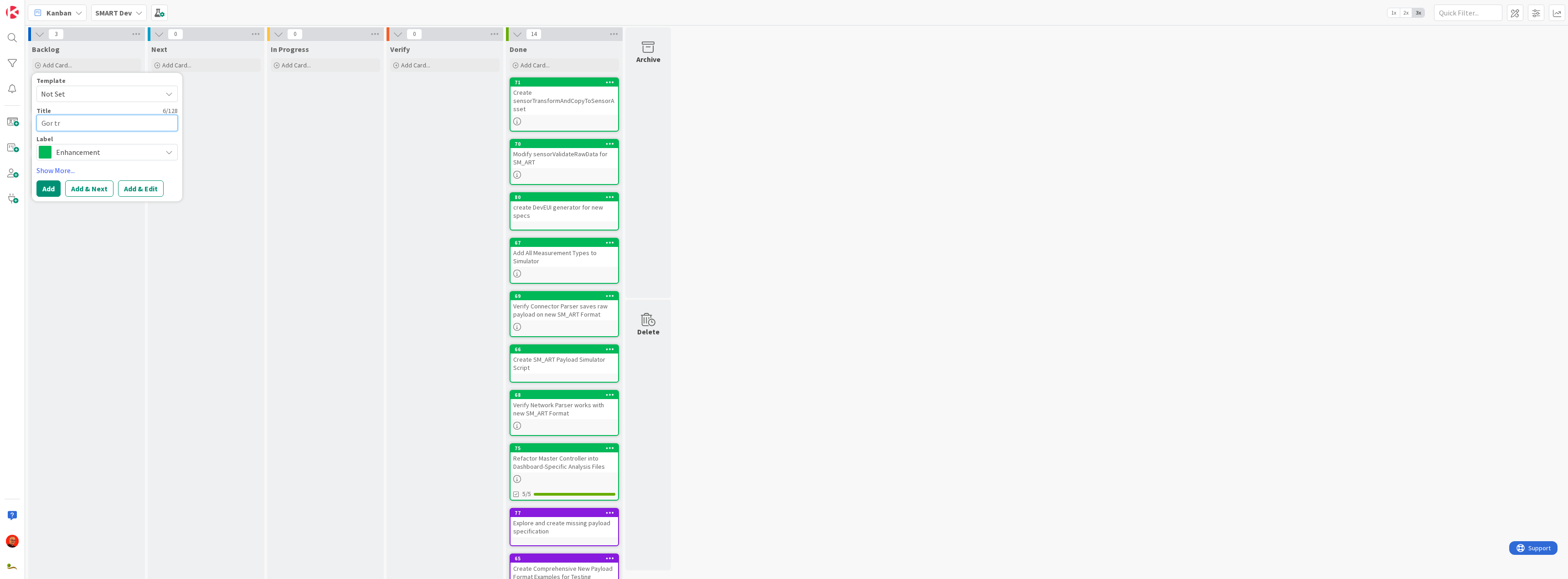
type textarea "Gor t"
type textarea "x"
type textarea "Gor"
click at [211, 124] on div "Next Add Card..." at bounding box center [206, 336] width 117 height 588
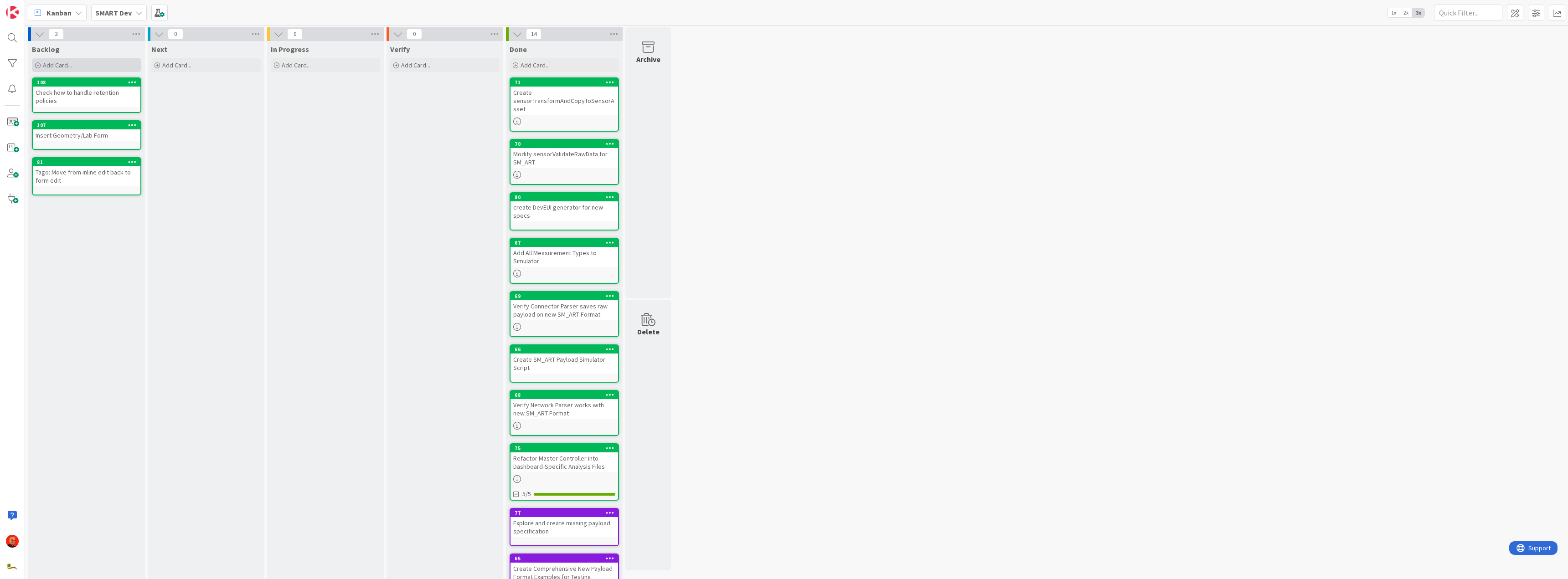
click at [74, 64] on div "Add Card..." at bounding box center [87, 65] width 109 height 14
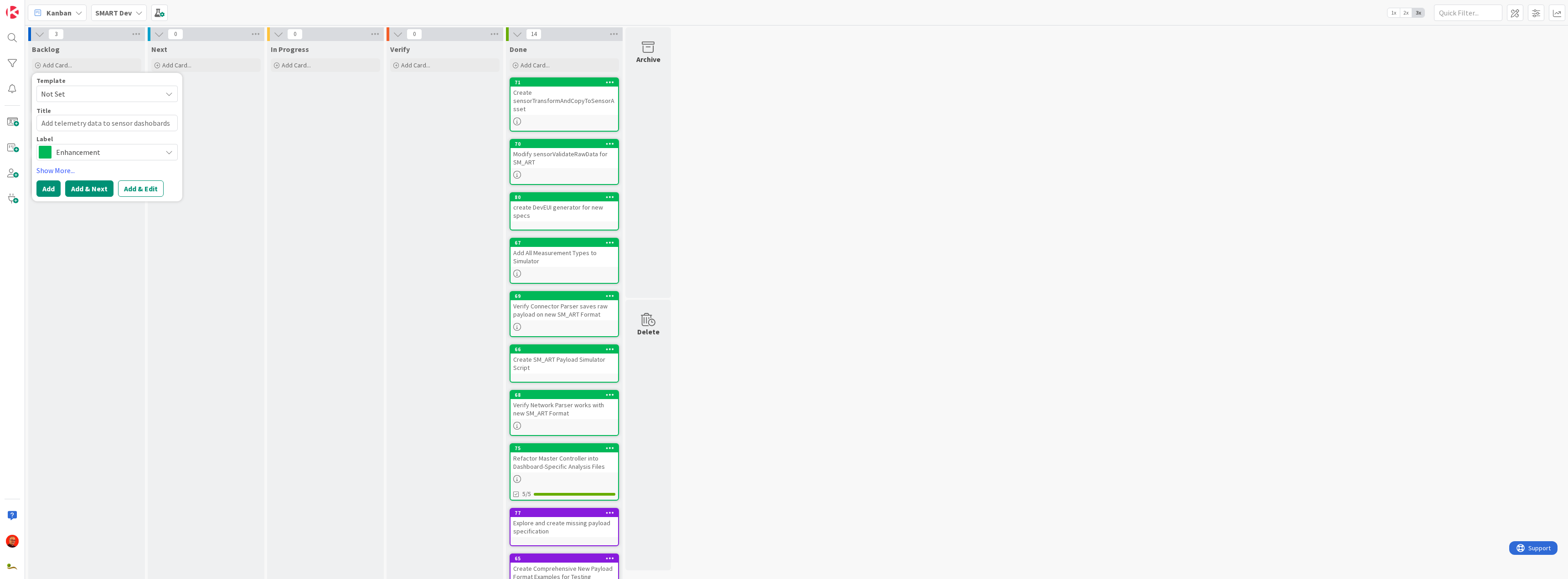
click at [93, 190] on button "Add & Next" at bounding box center [89, 188] width 48 height 16
click at [239, 136] on div "Next Add Card..." at bounding box center [206, 336] width 117 height 588
